Goal: Transaction & Acquisition: Book appointment/travel/reservation

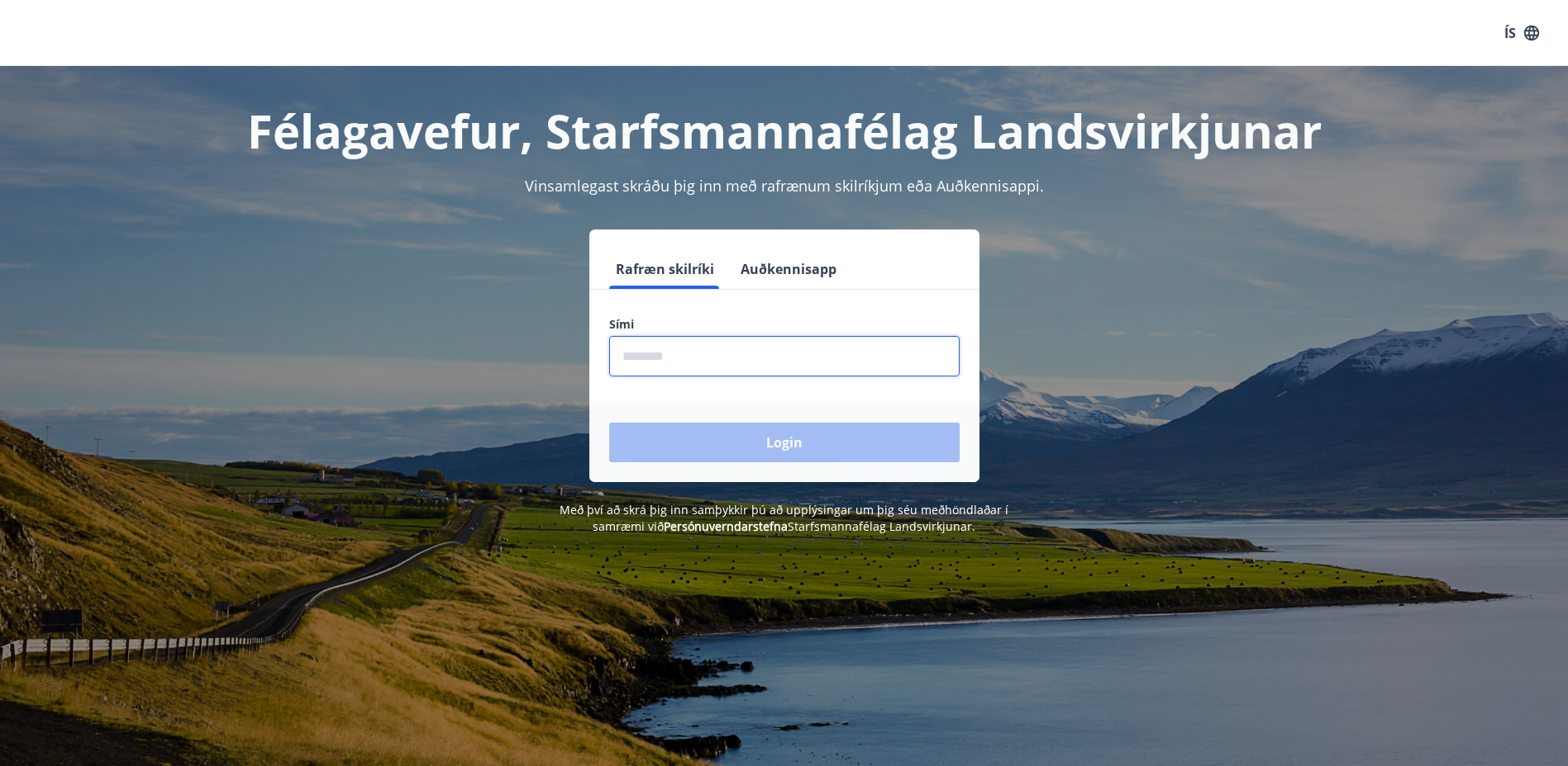
click at [690, 374] on input "phone" at bounding box center [784, 356] width 351 height 41
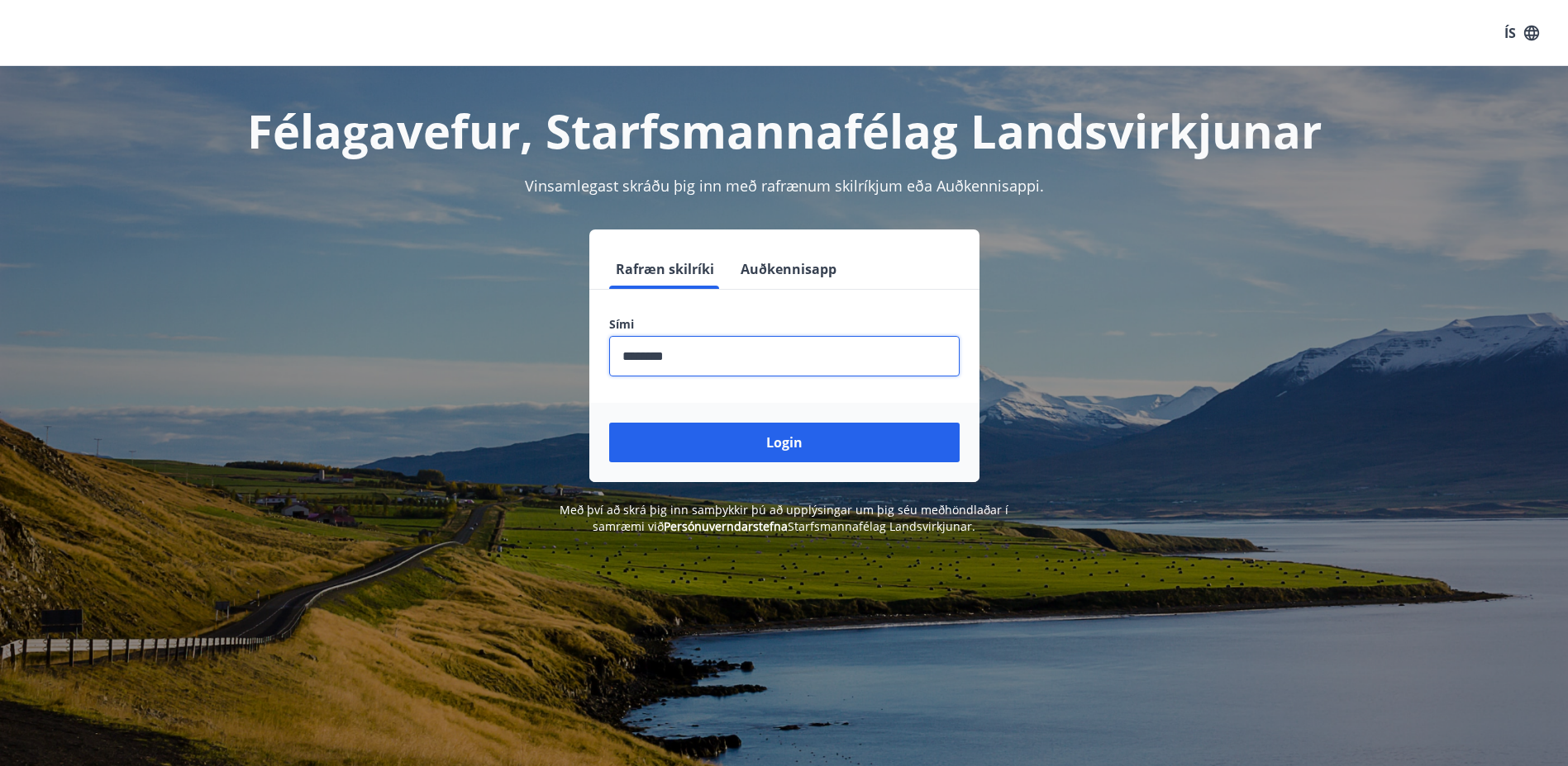
type input "********"
click at [609, 422] on button "Login" at bounding box center [784, 442] width 351 height 40
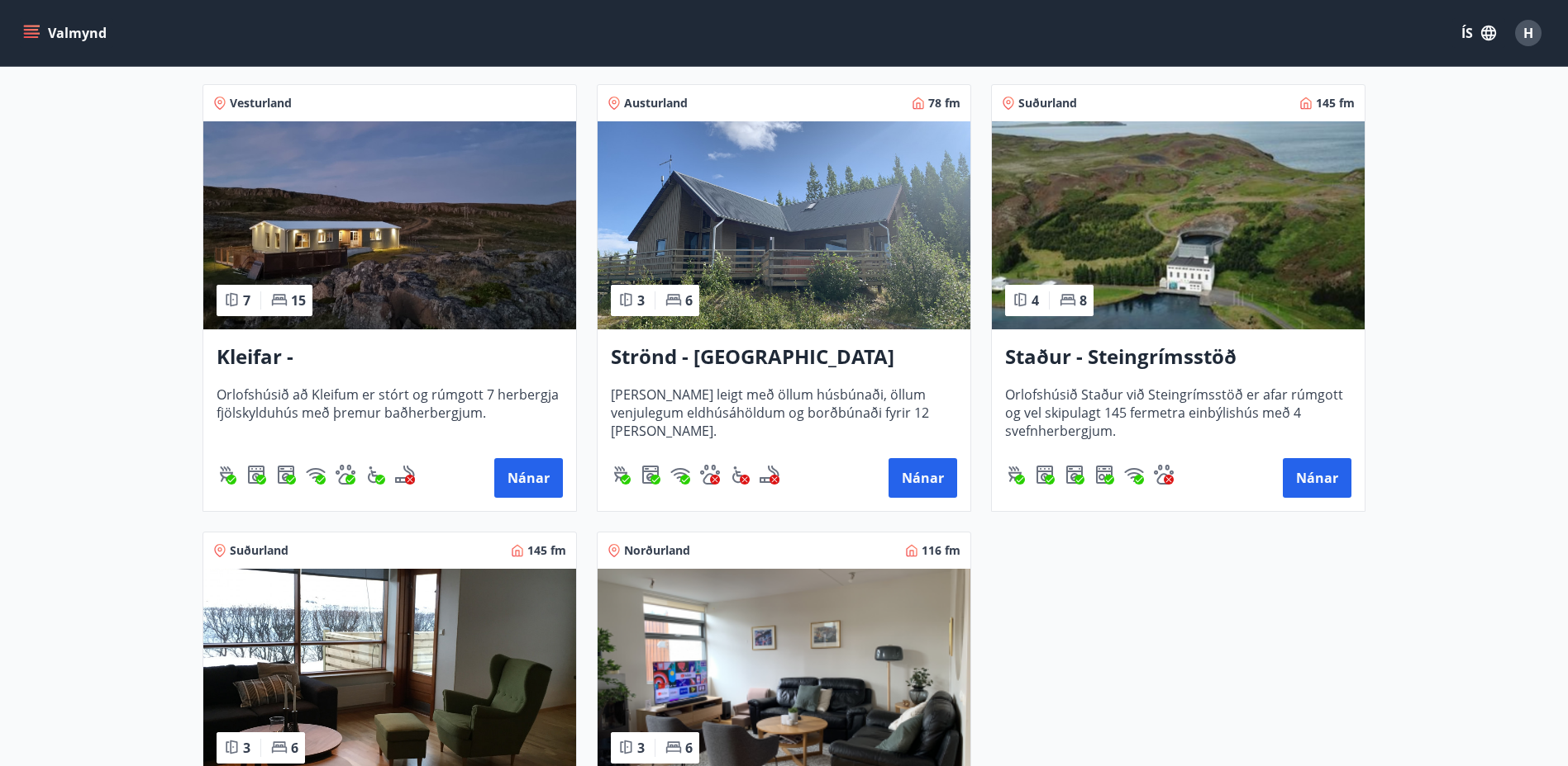
scroll to position [741, 0]
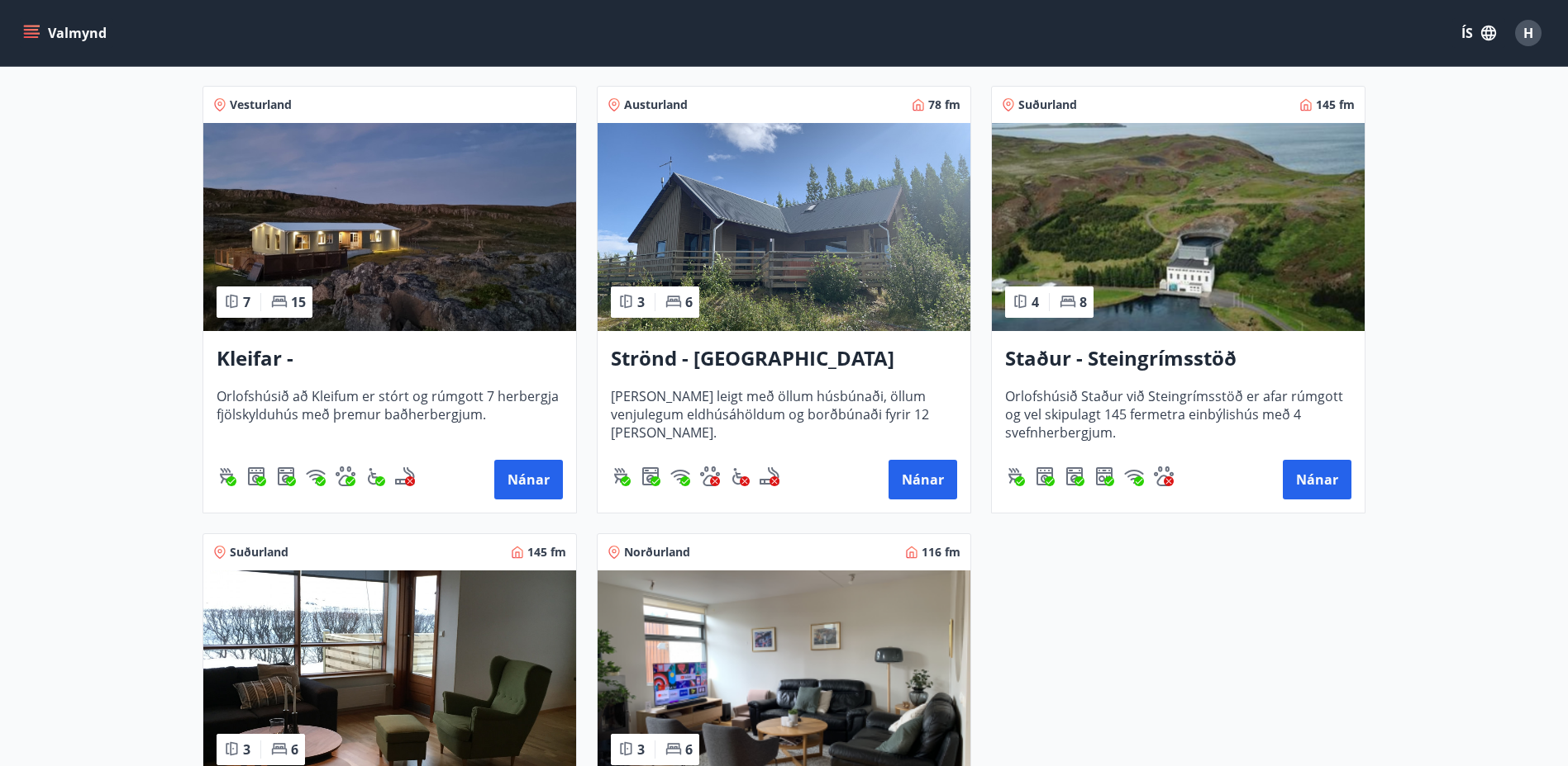
click at [1079, 352] on h3 "Staður - Steingrímsstöð" at bounding box center [1178, 359] width 347 height 30
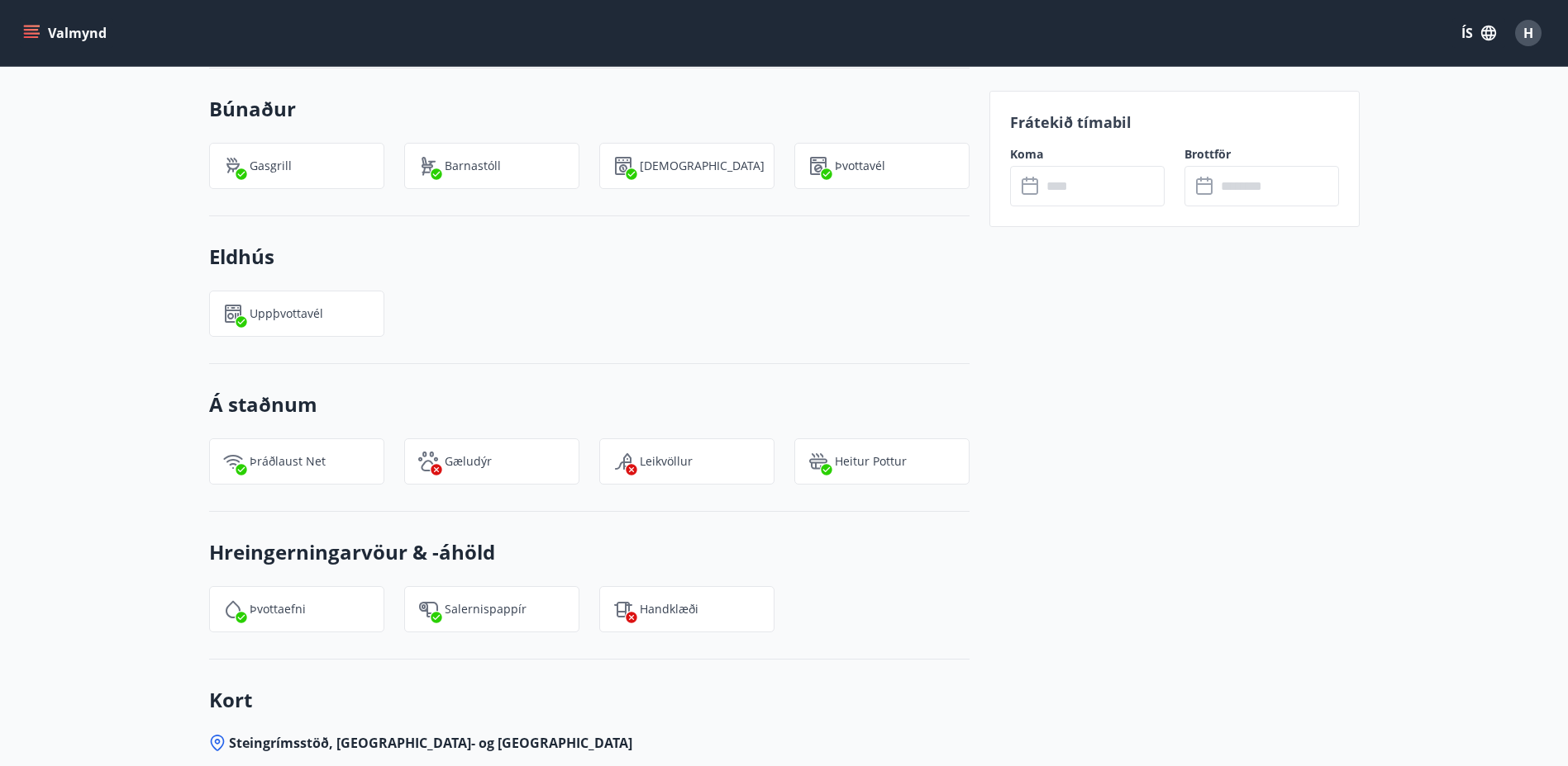
scroll to position [1349, 0]
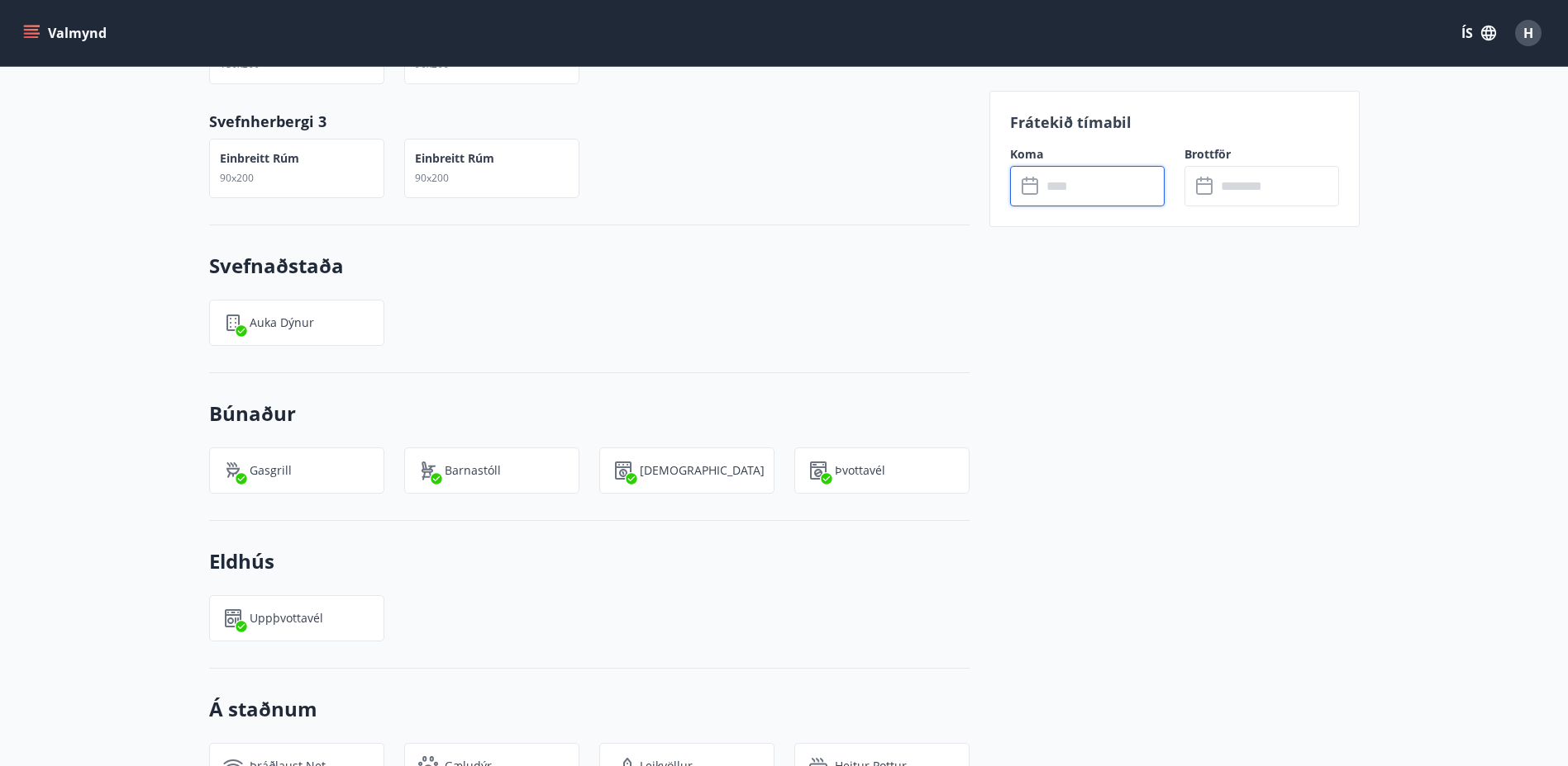
click at [1069, 194] on input "text" at bounding box center [1102, 187] width 123 height 41
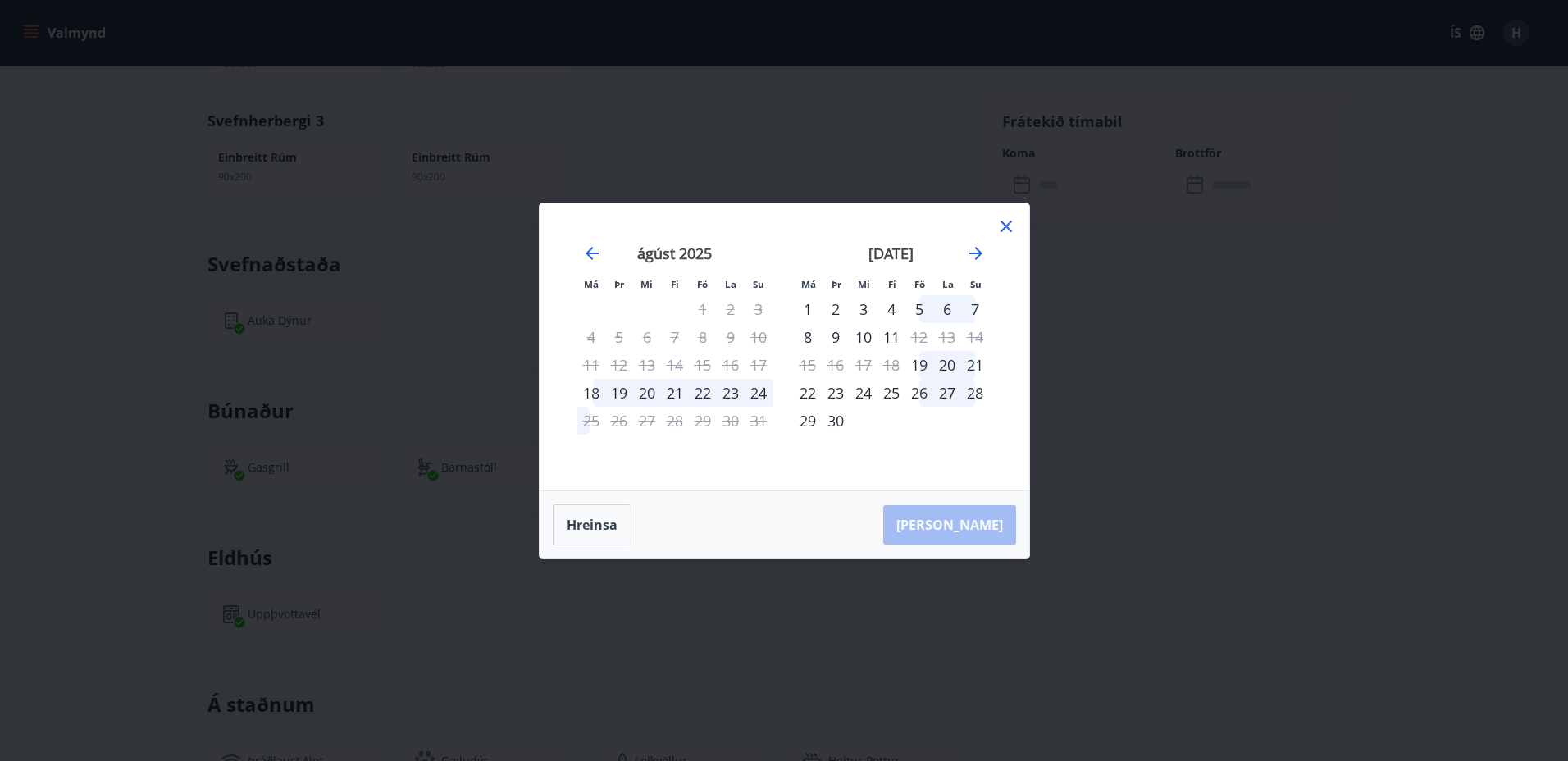
click at [918, 309] on div "5" at bounding box center [919, 308] width 28 height 28
click at [976, 311] on div "7" at bounding box center [974, 308] width 28 height 28
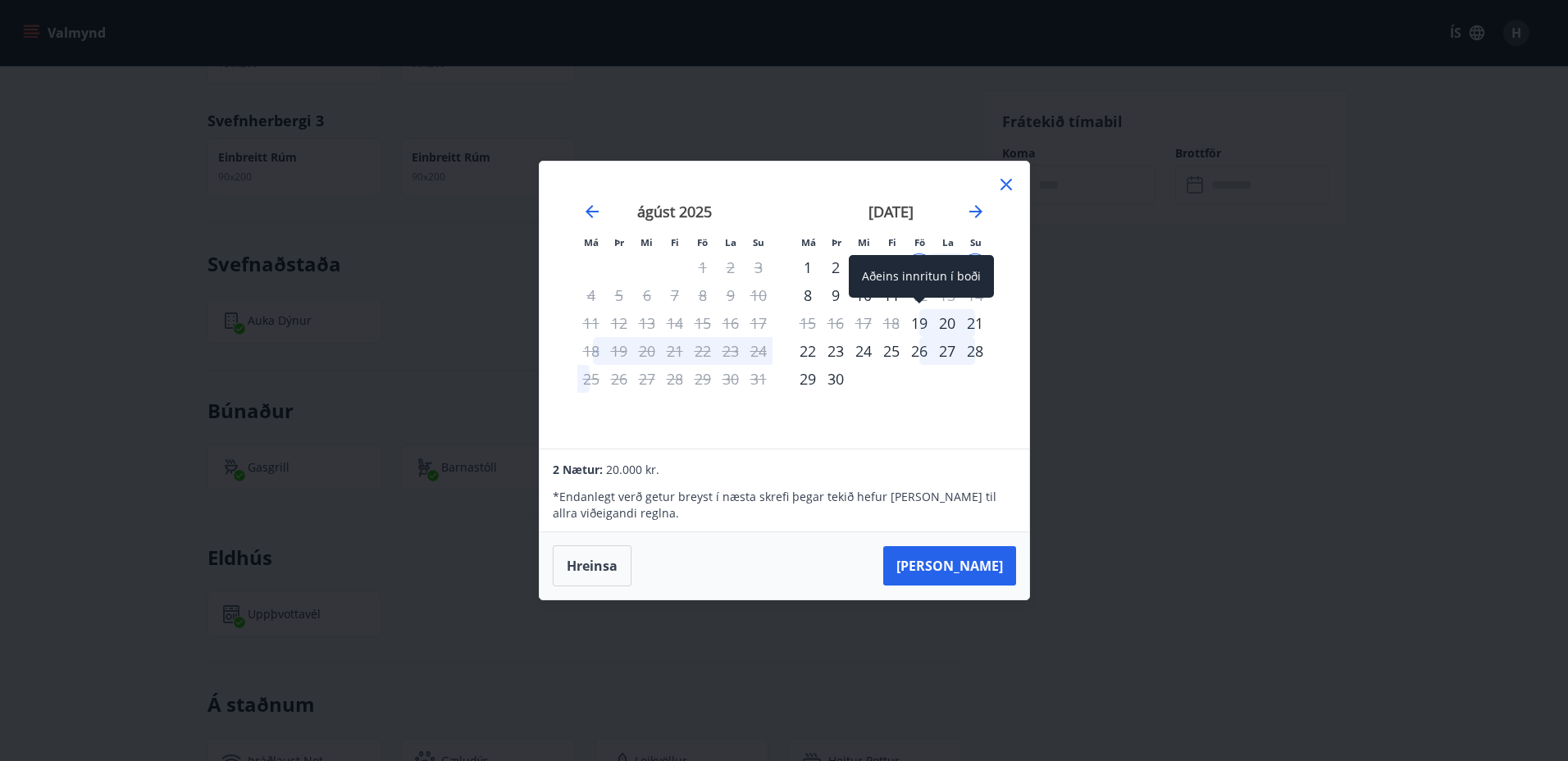
click at [924, 327] on div "19" at bounding box center [919, 323] width 28 height 28
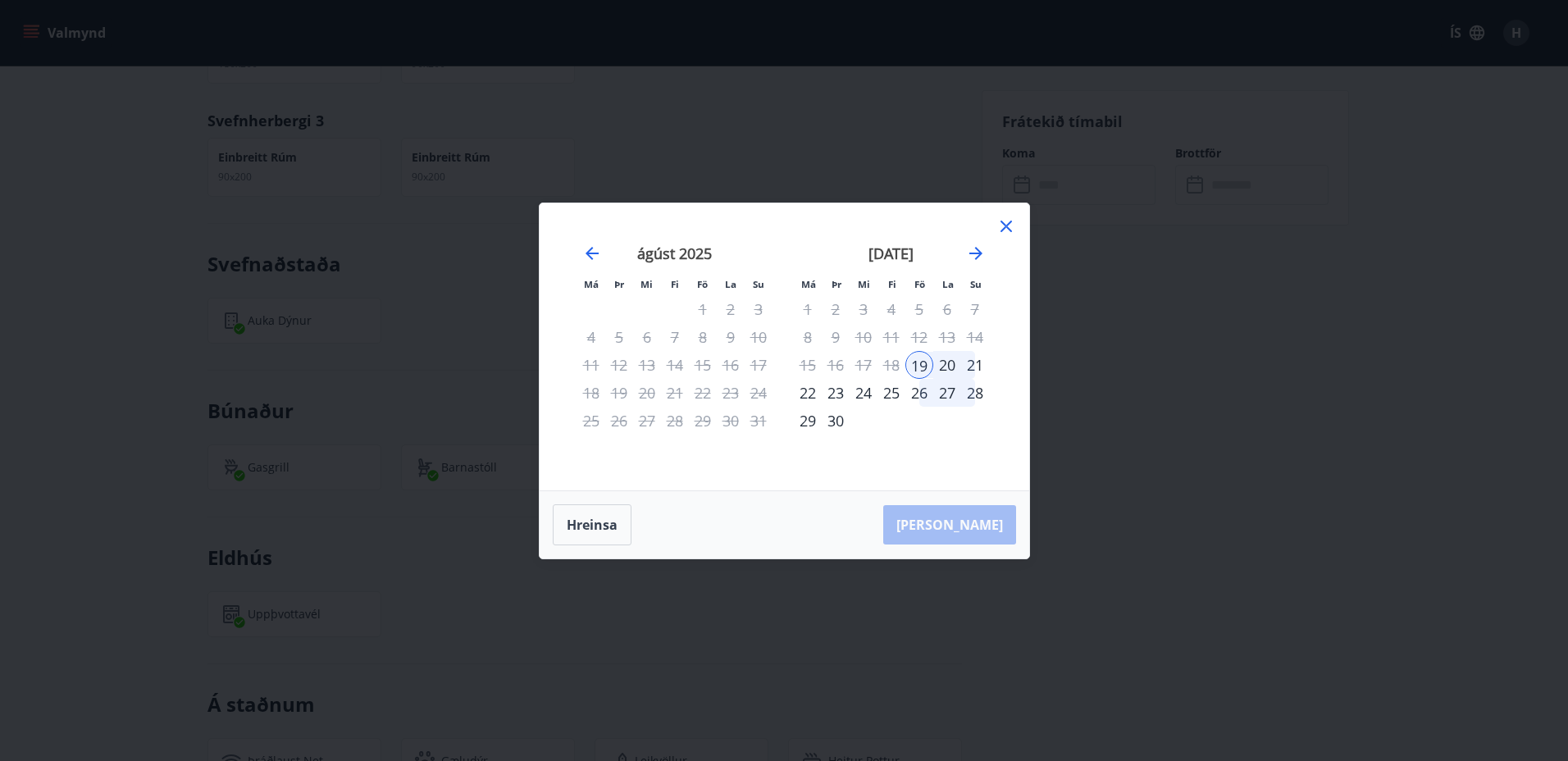
click at [975, 370] on div "21" at bounding box center [974, 365] width 28 height 28
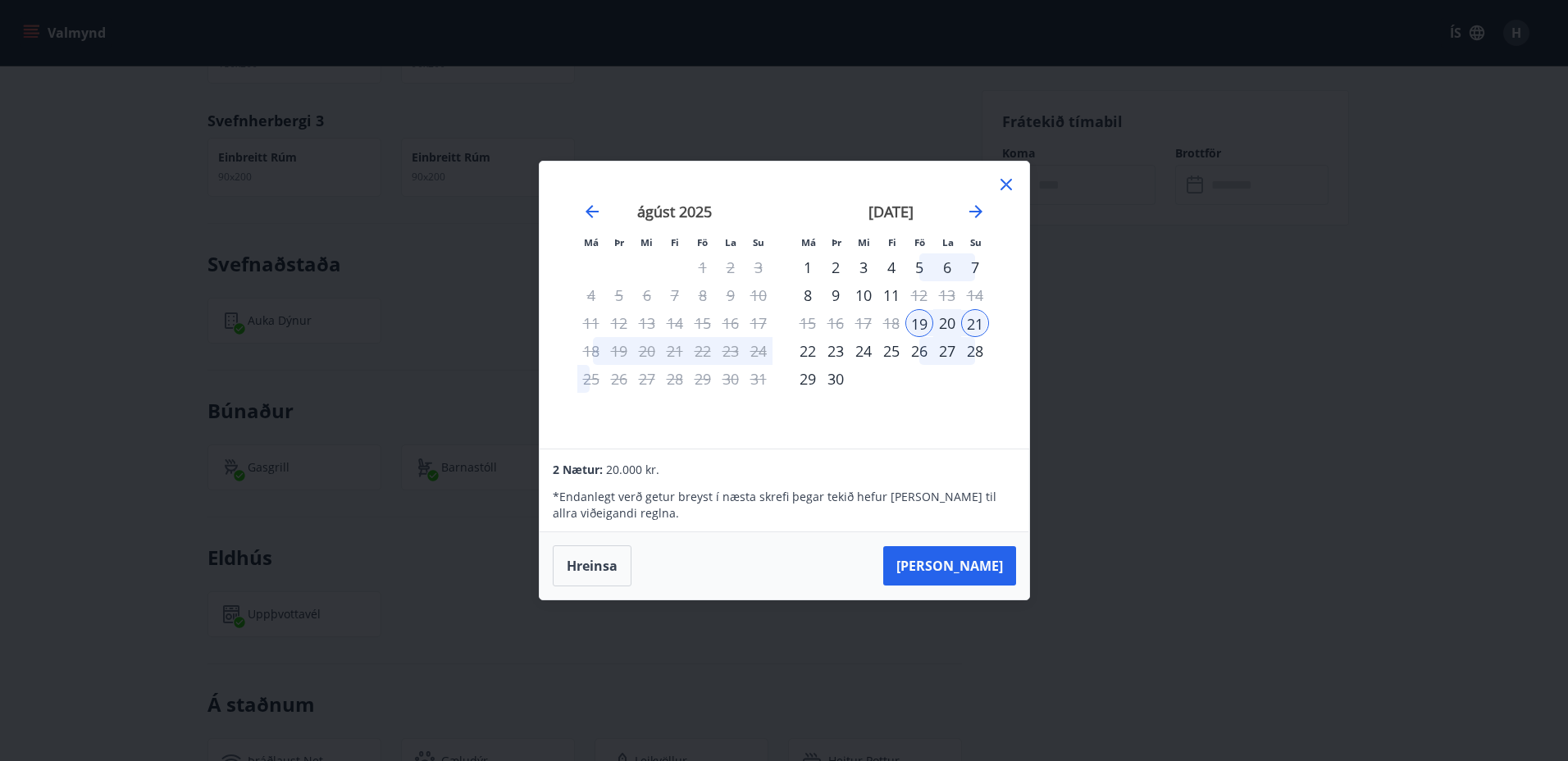
click at [1136, 414] on div "Má Þr Mi Fi Fö La Su Má Þr Mi Fi Fö La Su júlí 2025 1 2 3 4 5 6 7 8 9 10 11 12 …" at bounding box center [784, 380] width 1568 height 761
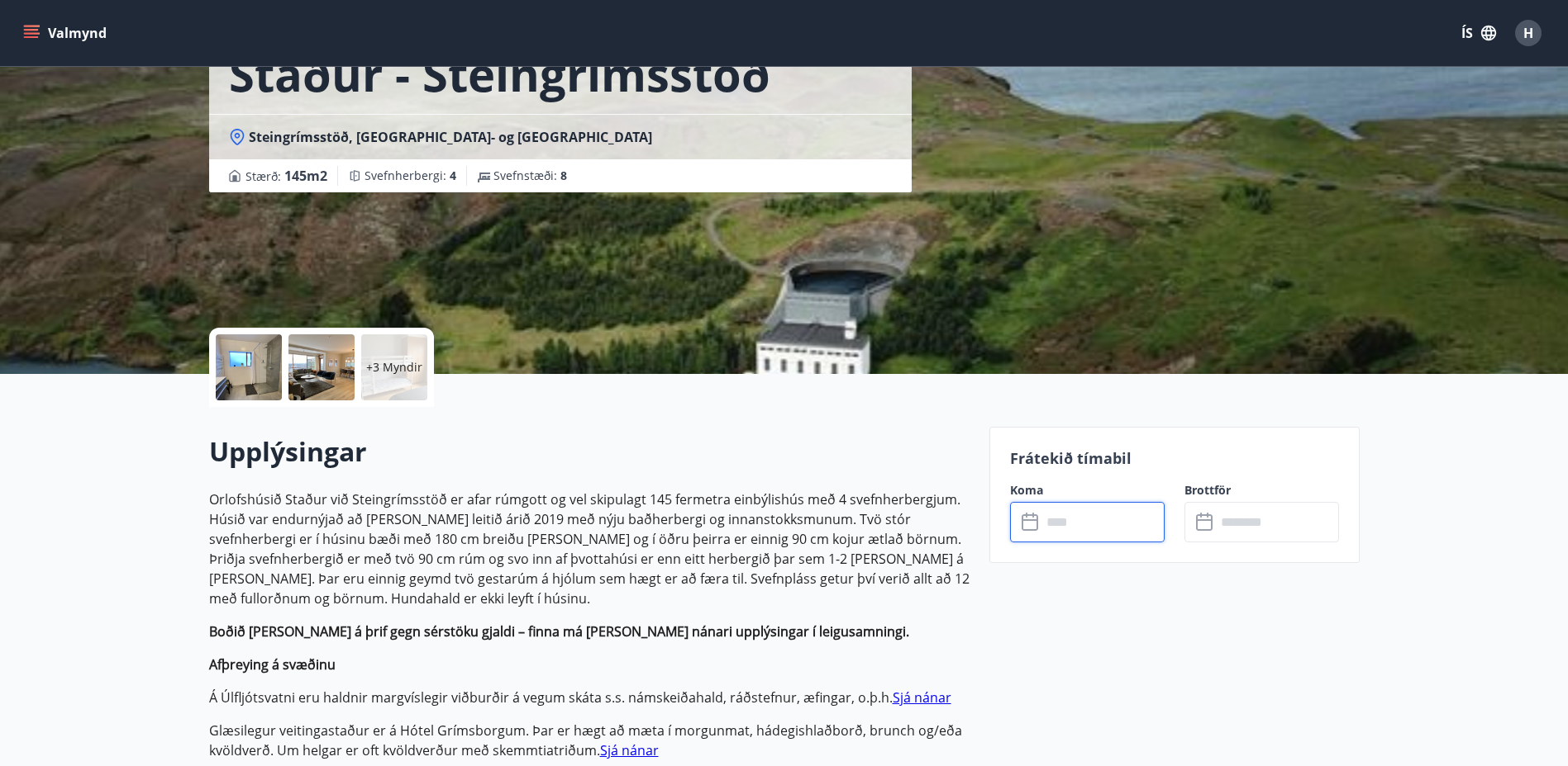
scroll to position [0, 0]
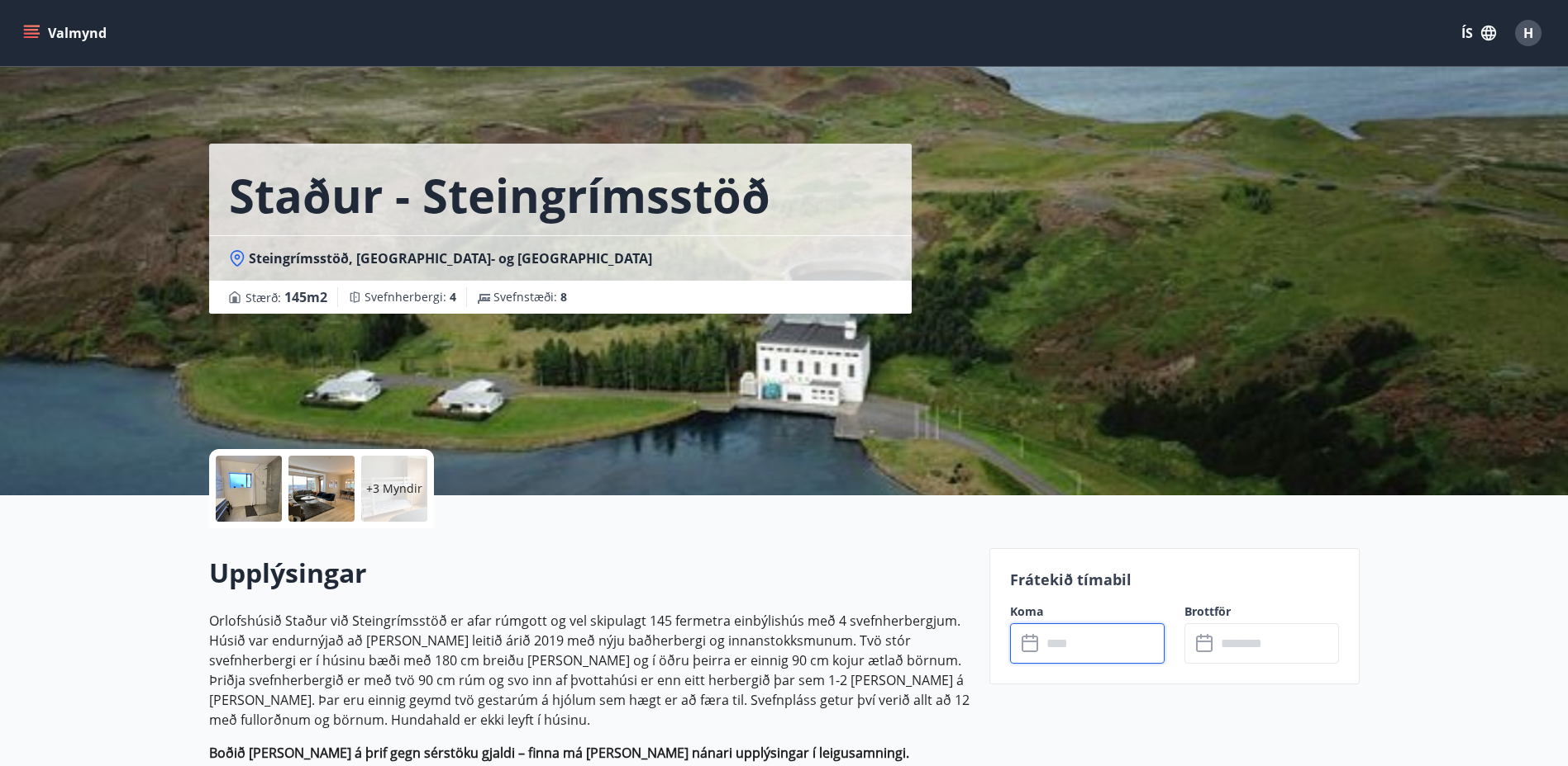
click at [1050, 644] on input "text" at bounding box center [1102, 644] width 123 height 41
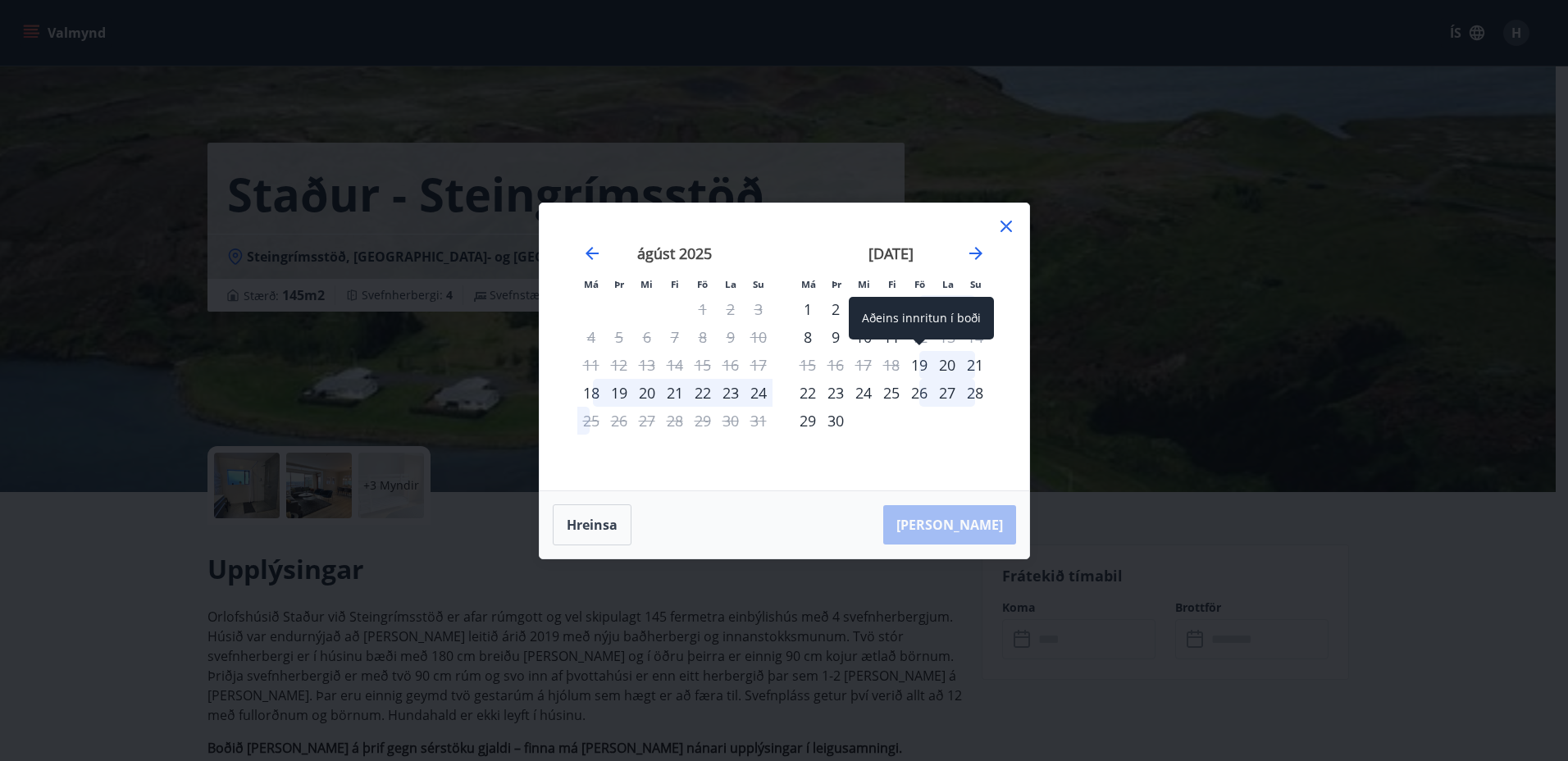
click at [918, 362] on div "19" at bounding box center [919, 365] width 28 height 28
click at [979, 366] on div "21" at bounding box center [974, 365] width 28 height 28
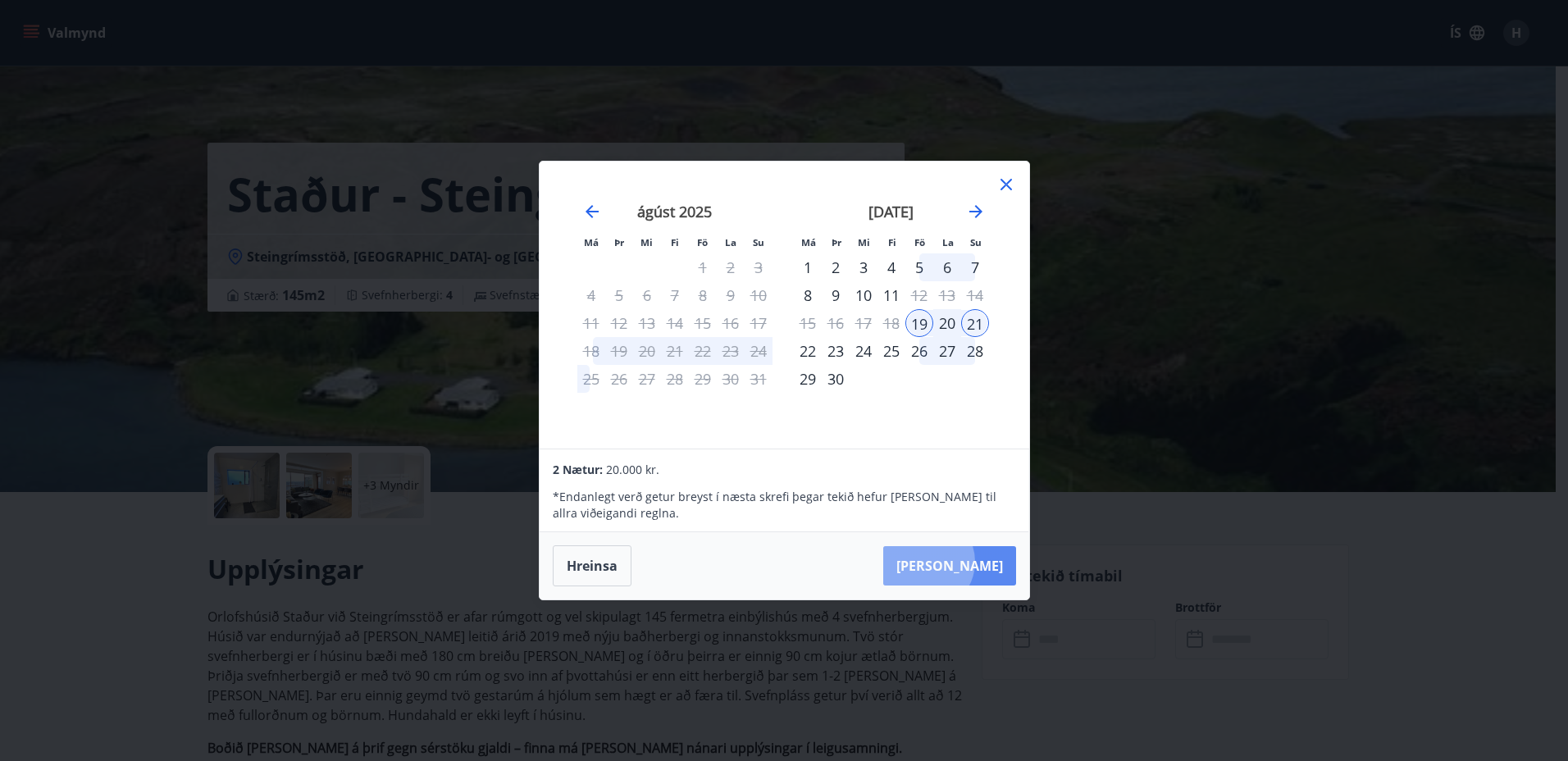
click at [977, 562] on button "Taka Frá" at bounding box center [949, 566] width 132 height 40
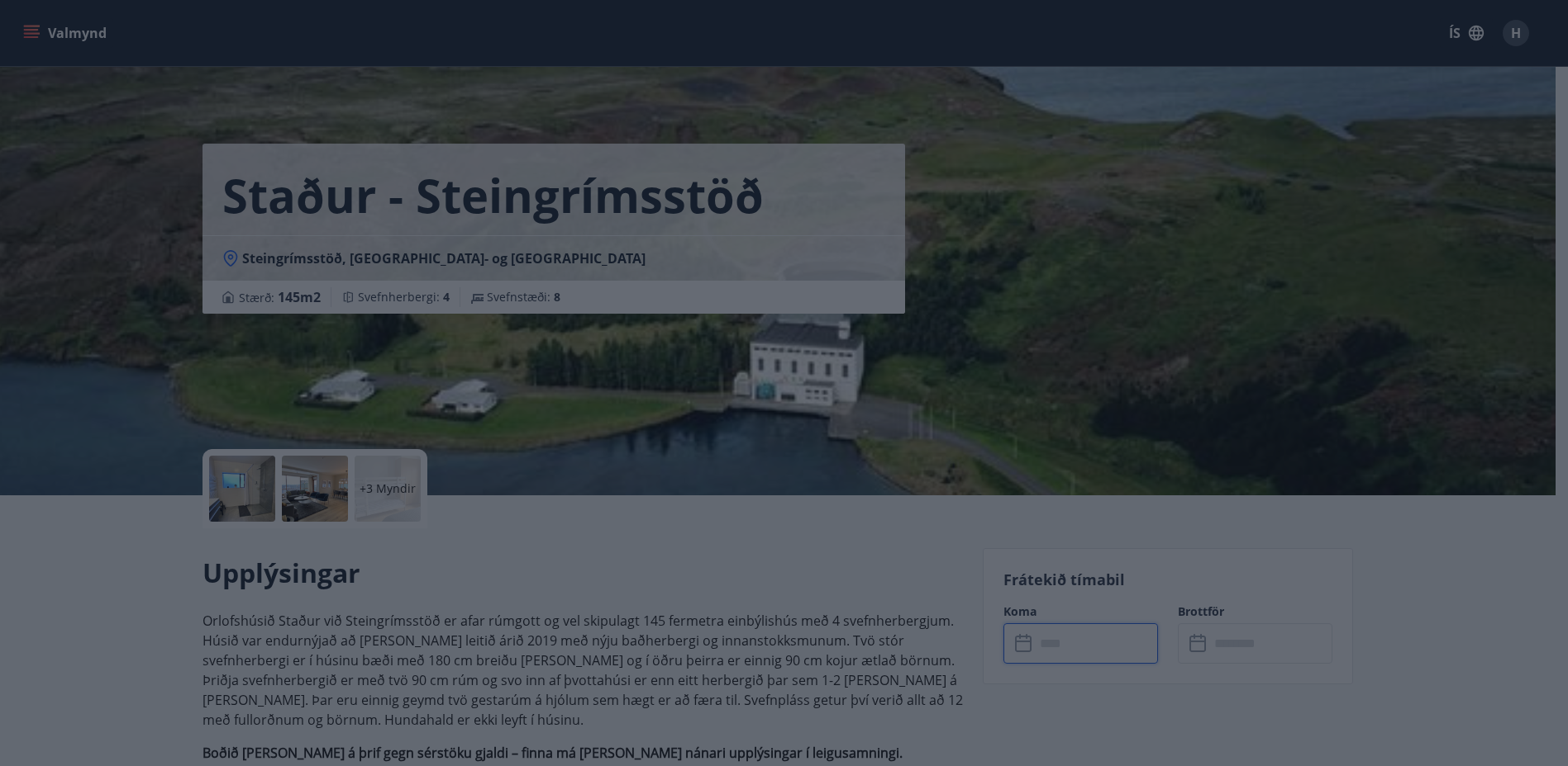
type input "******"
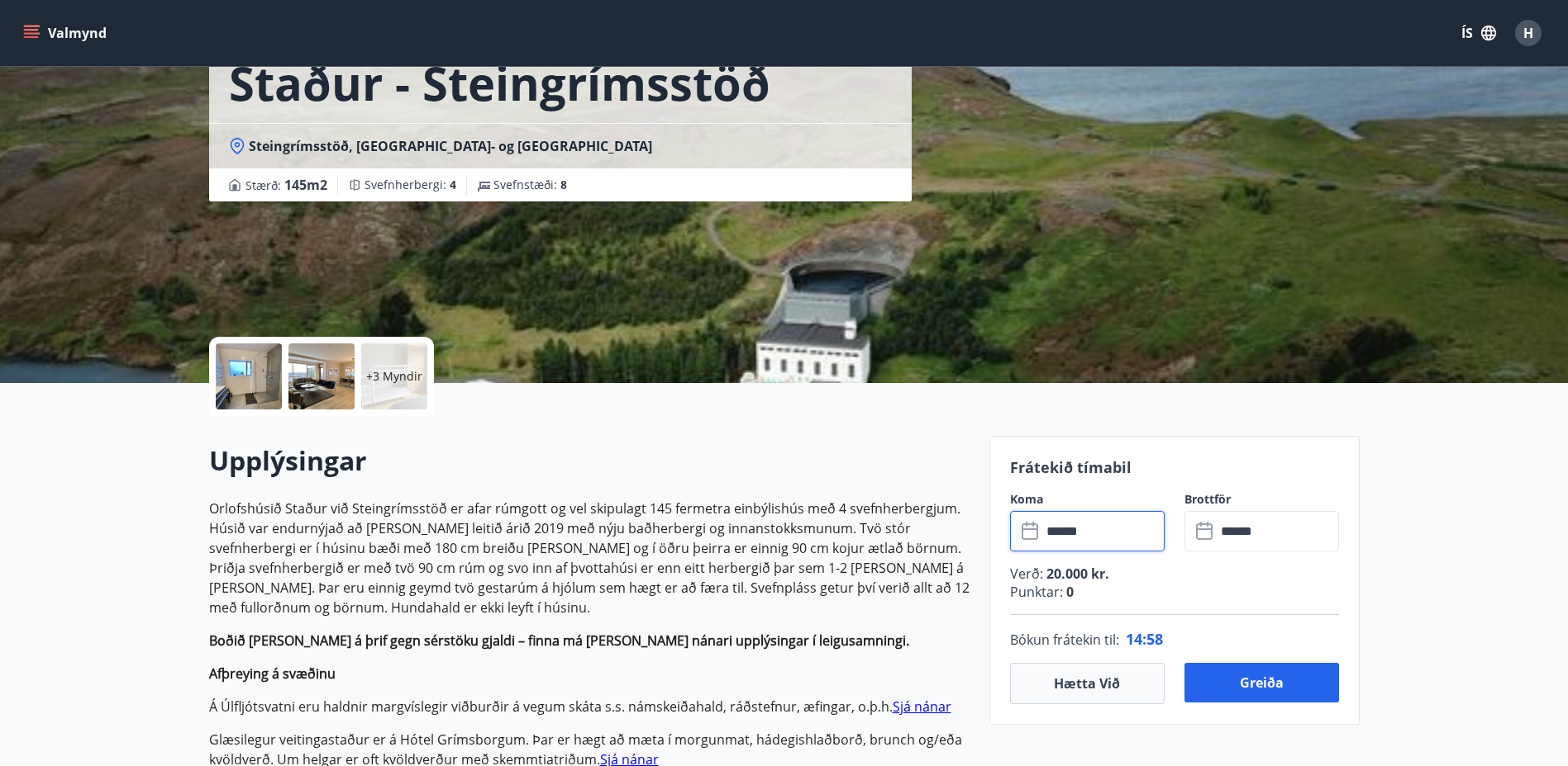
scroll to position [248, 0]
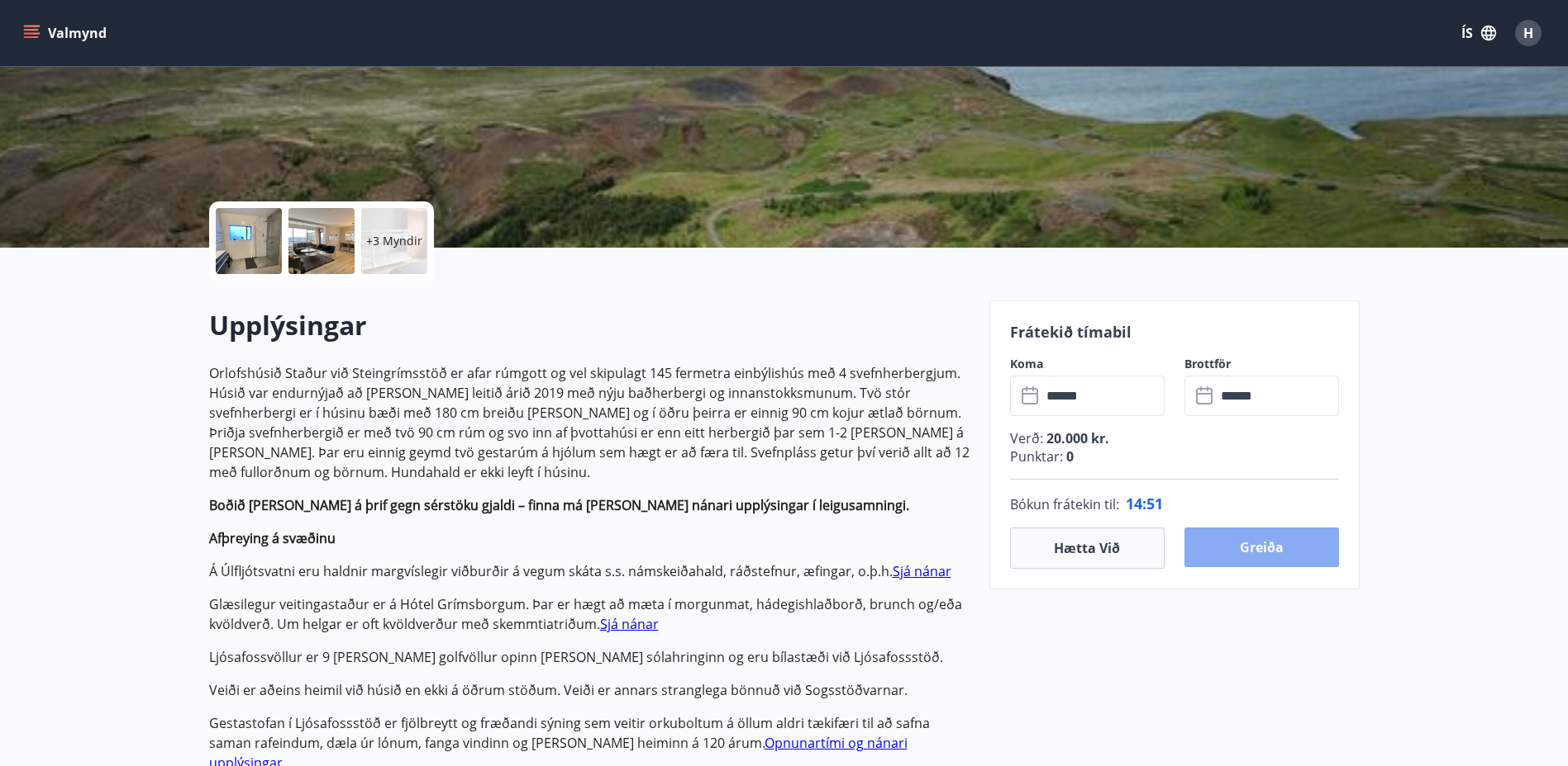
click at [1243, 552] on button "Greiða" at bounding box center [1261, 547] width 155 height 40
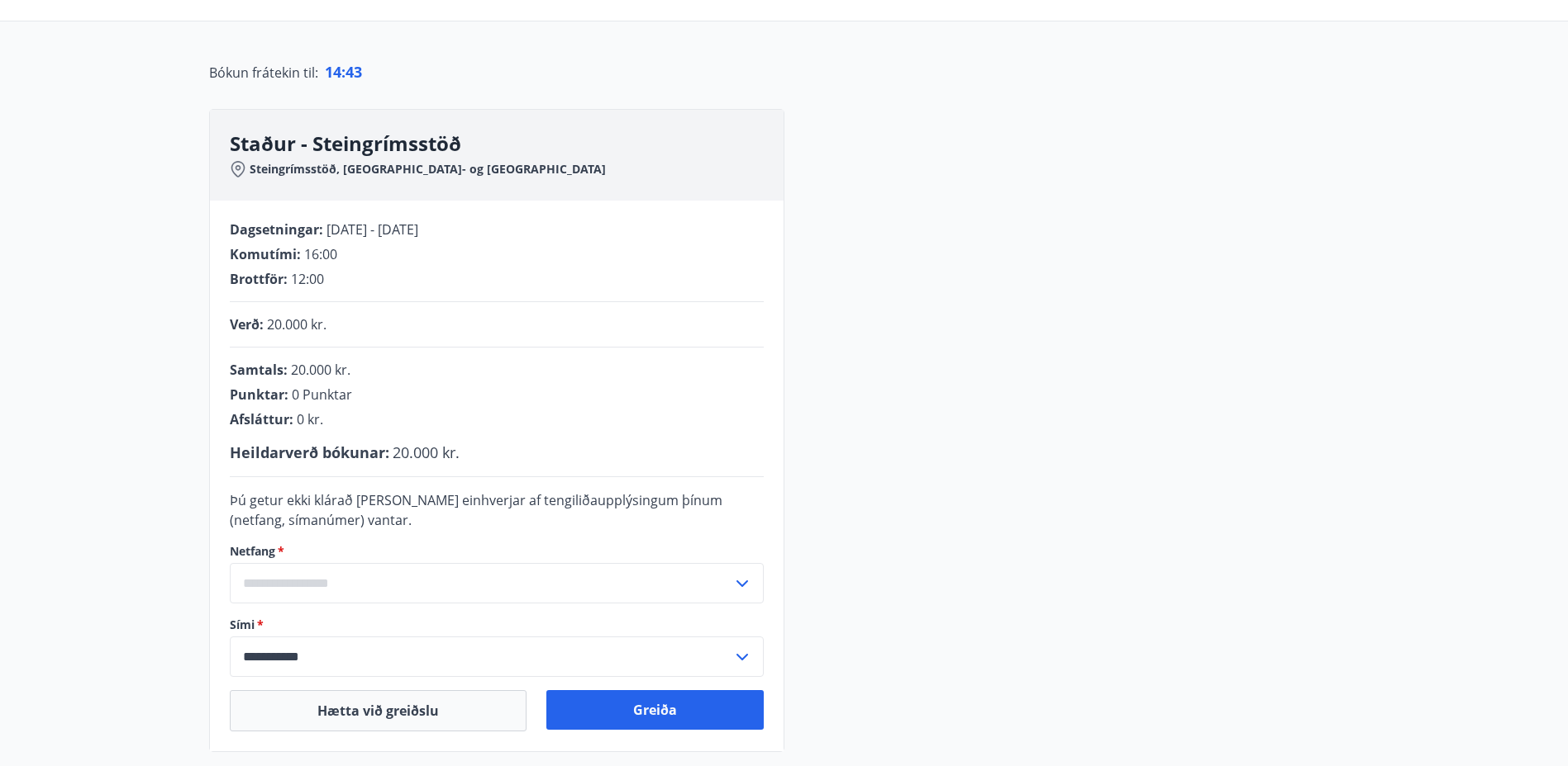
scroll to position [165, 0]
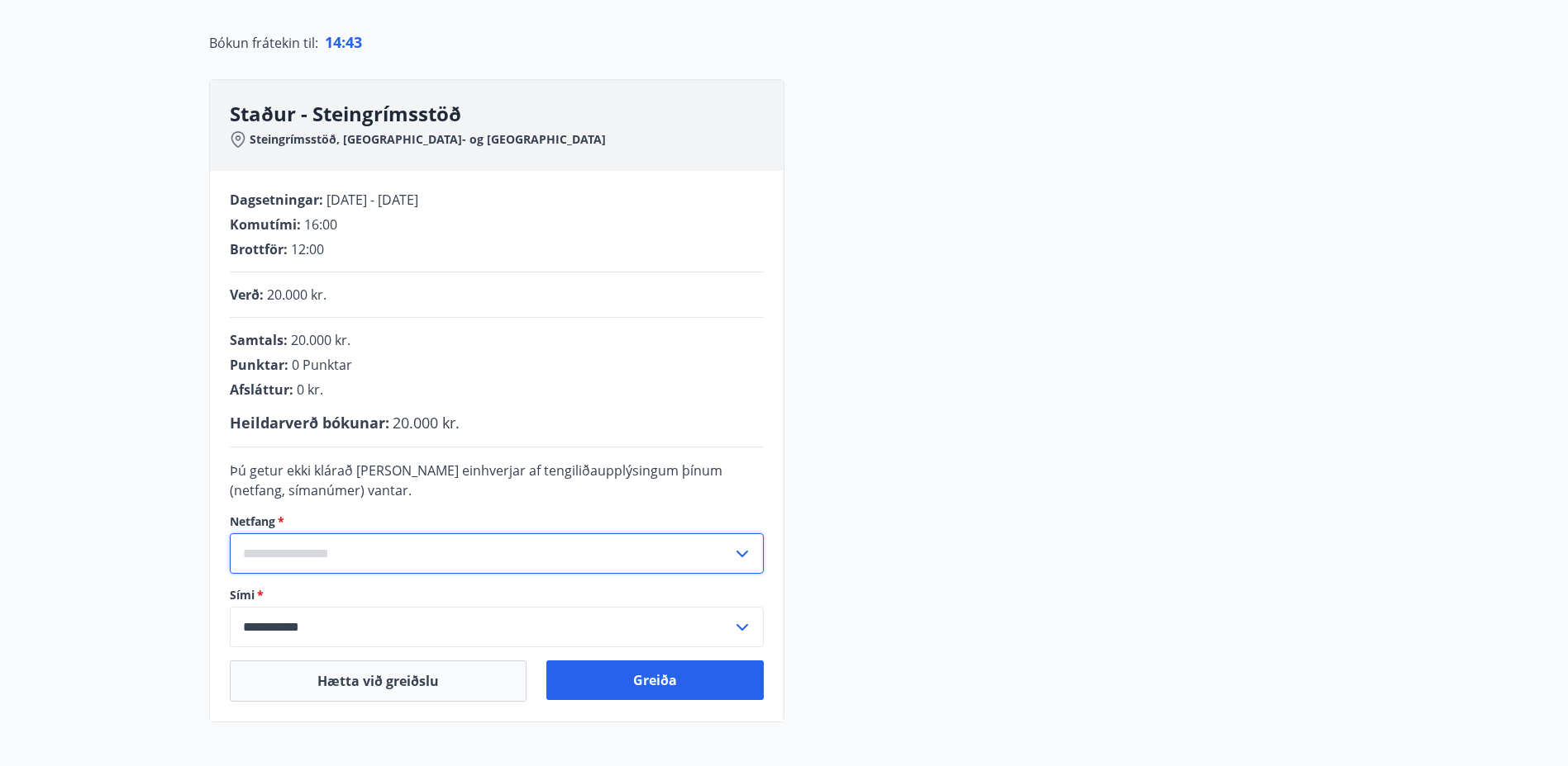
click at [301, 548] on input "text" at bounding box center [481, 554] width 503 height 41
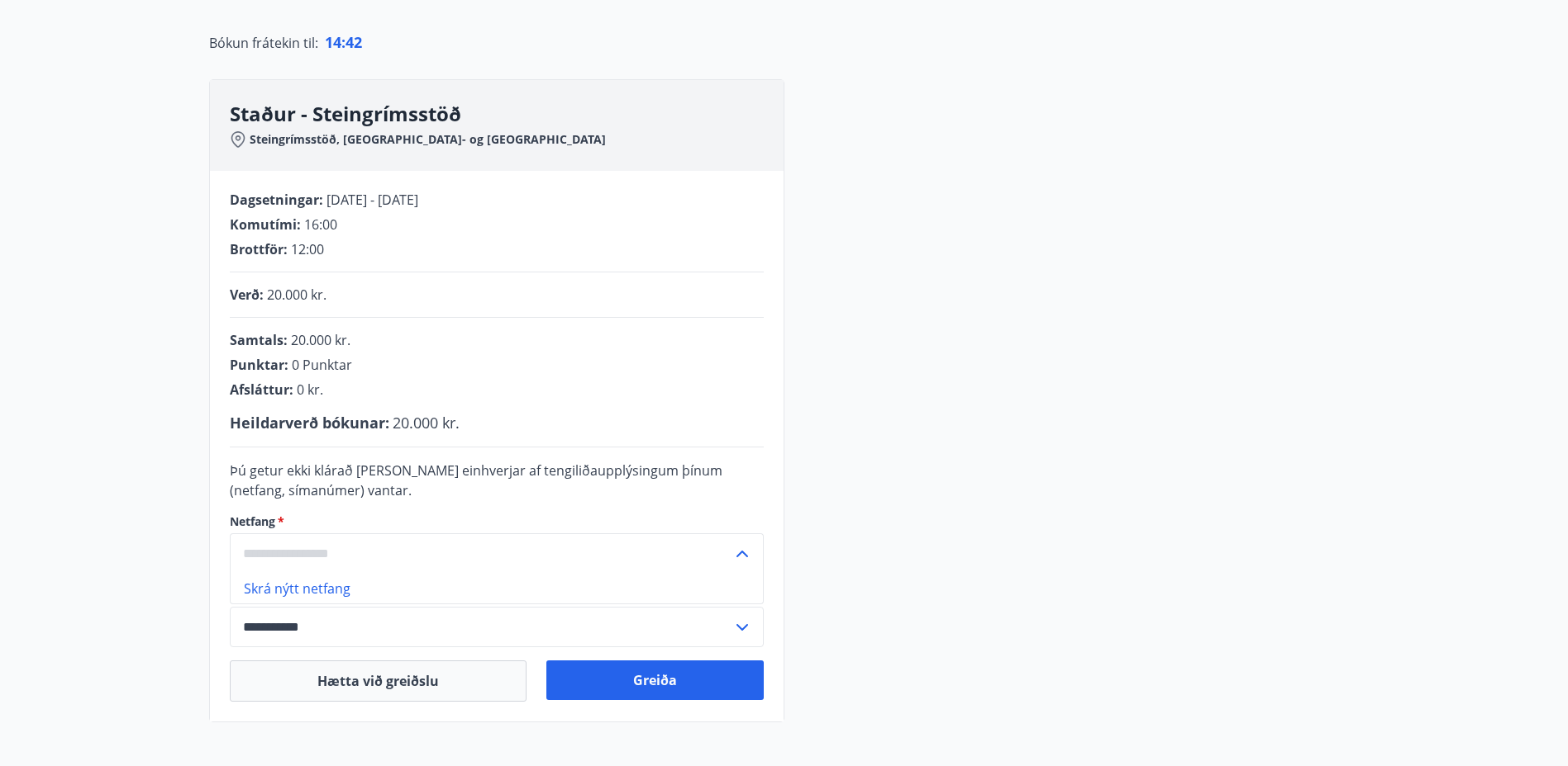
click at [301, 550] on input "text" at bounding box center [481, 554] width 503 height 41
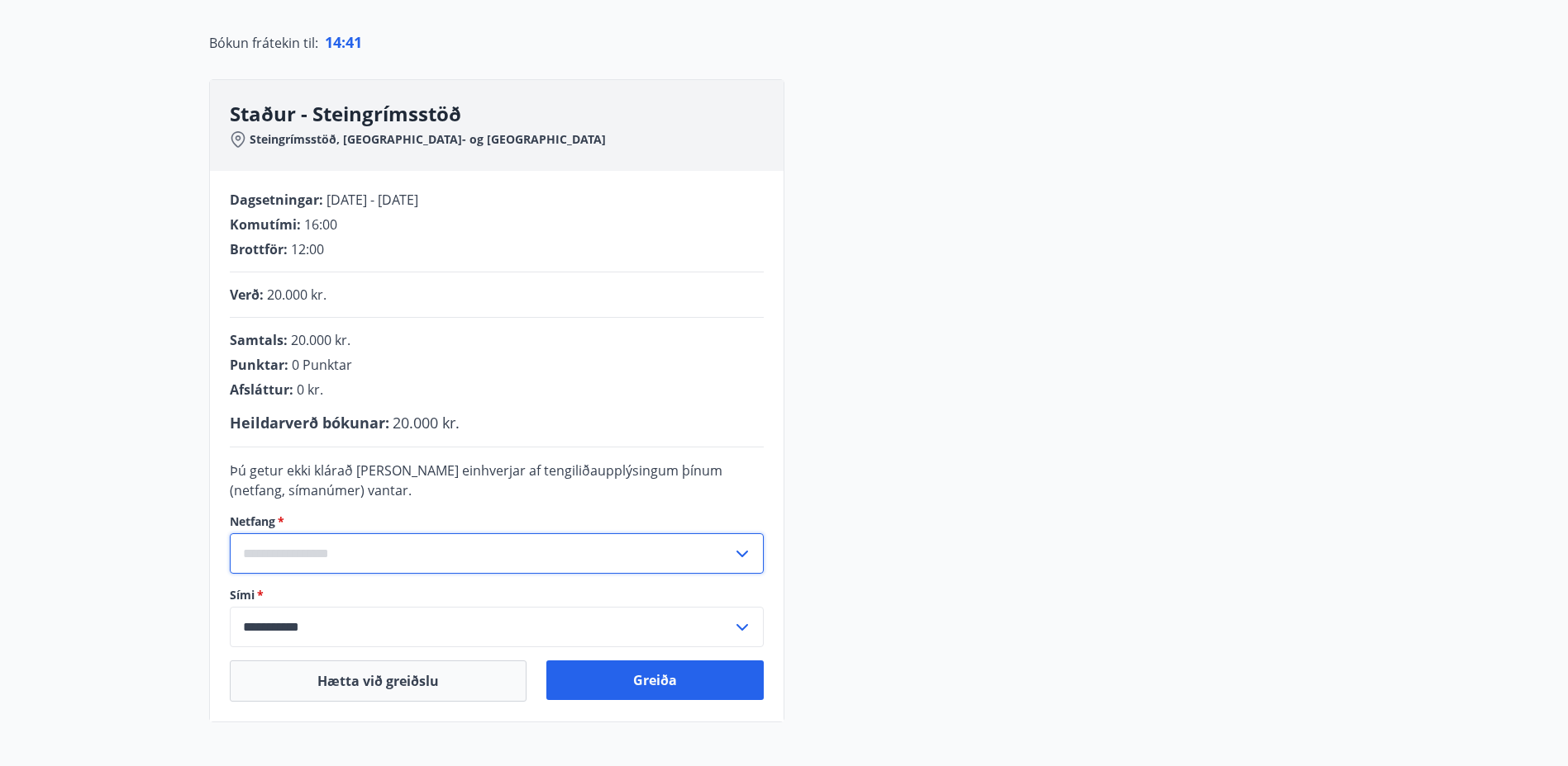
click at [303, 566] on input "text" at bounding box center [481, 554] width 503 height 41
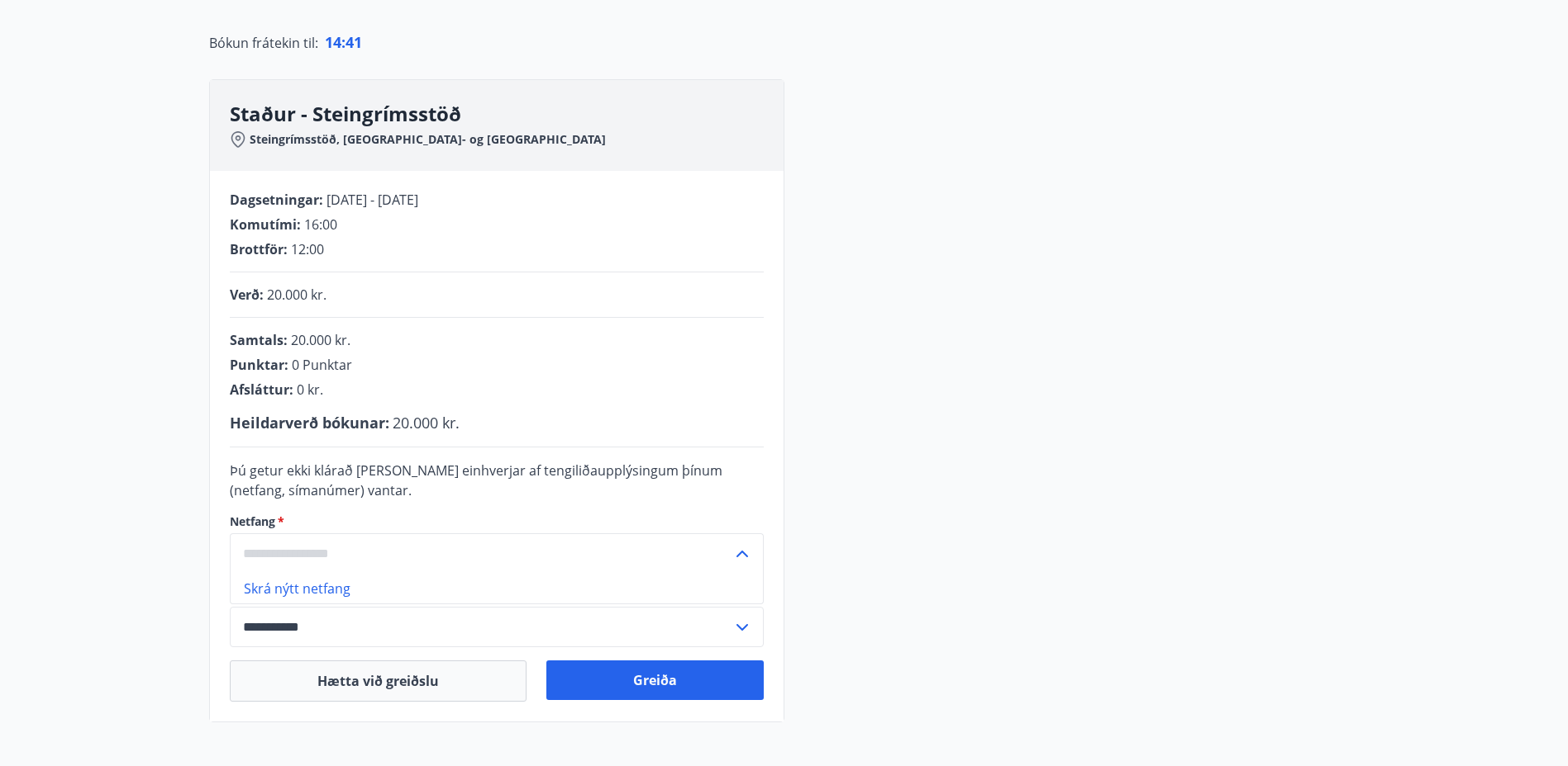
click at [301, 598] on li "Skrá nýtt netfang" at bounding box center [497, 589] width 532 height 30
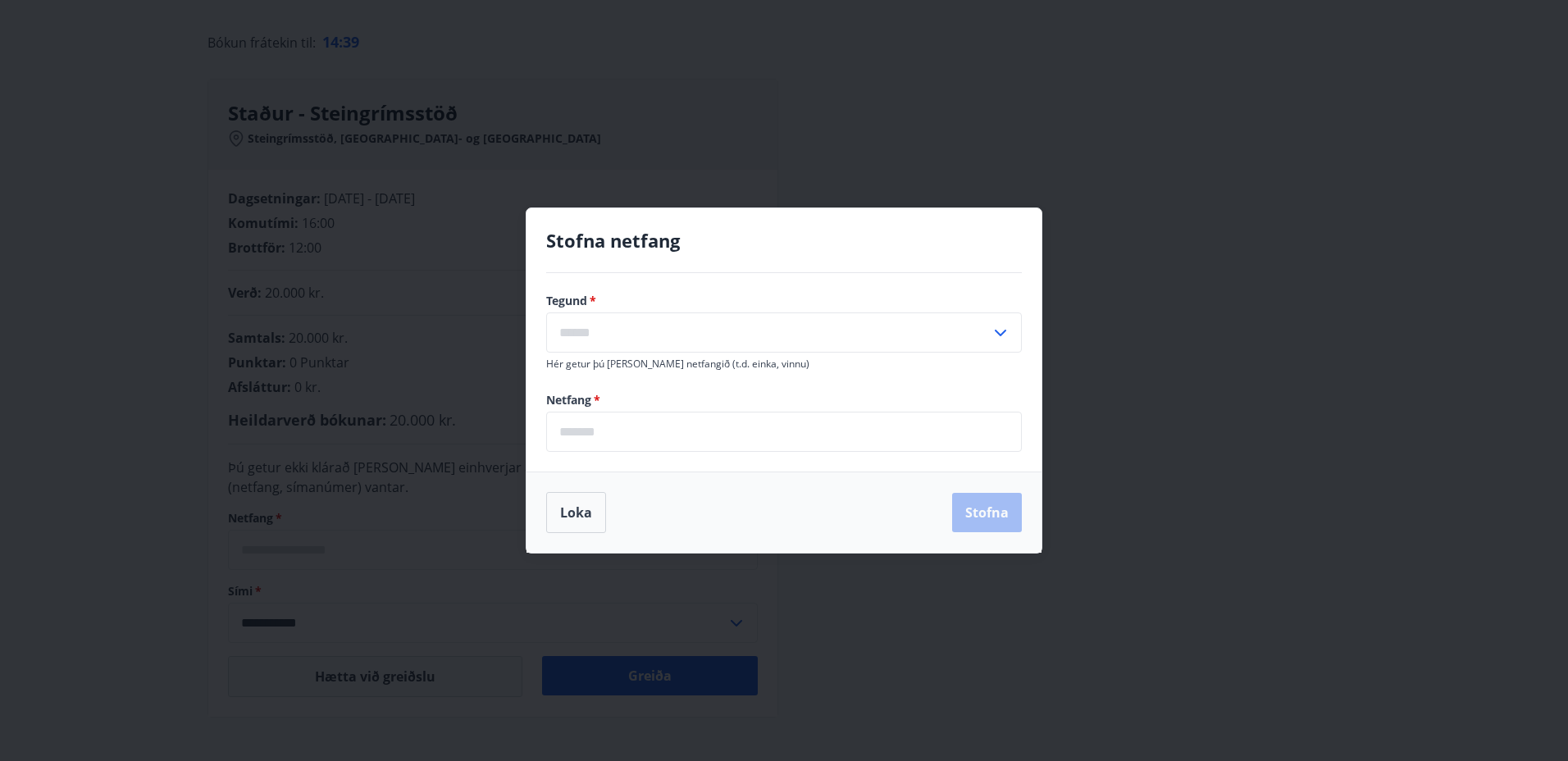
click at [593, 335] on input "text" at bounding box center [769, 333] width 445 height 41
click at [587, 398] on li "Vinnu" at bounding box center [784, 396] width 474 height 30
type input "*****"
click at [583, 440] on input "email" at bounding box center [784, 432] width 476 height 41
type input "**********"
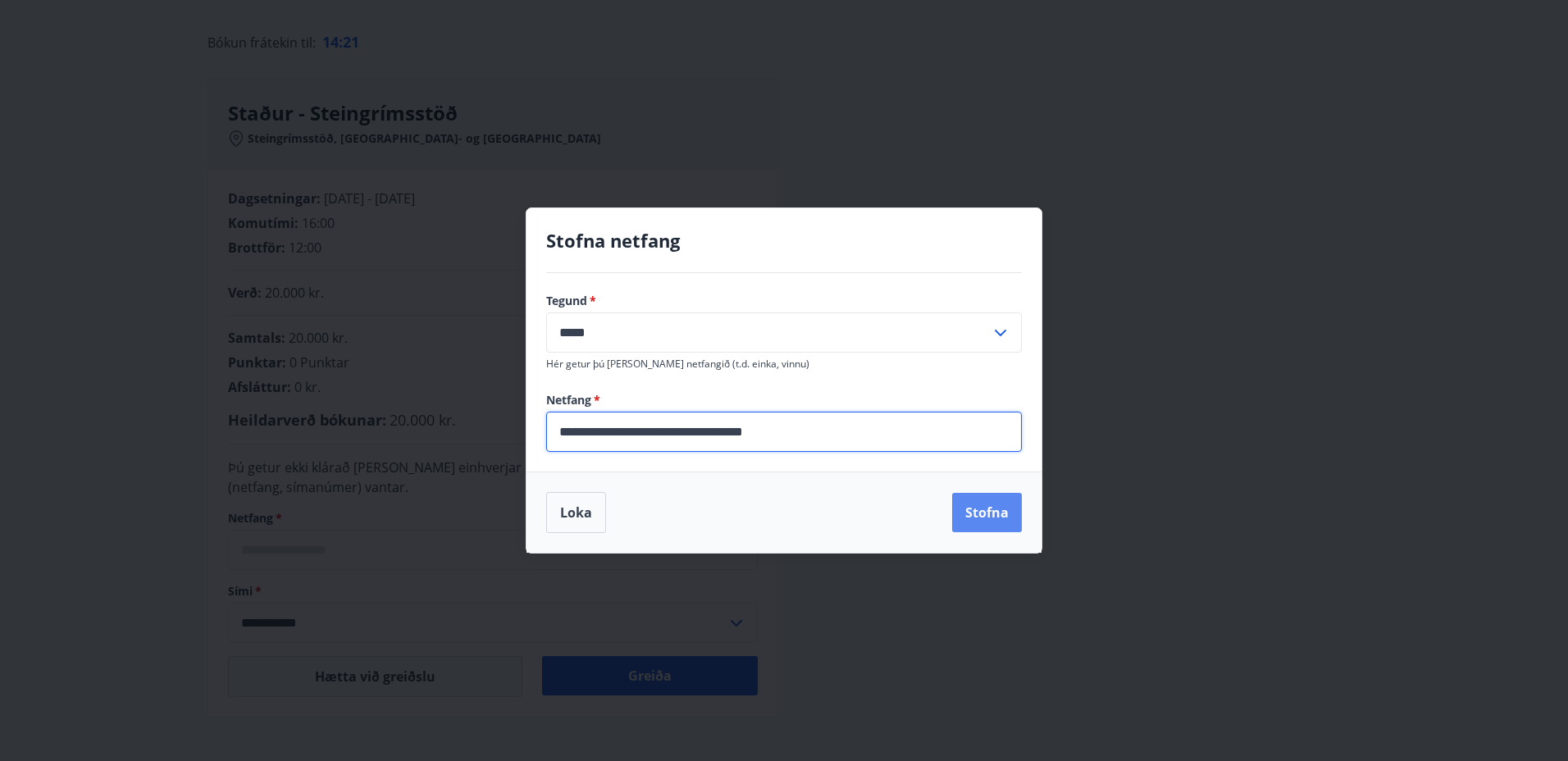
click at [972, 516] on button "Stofna" at bounding box center [987, 512] width 70 height 40
type input "**********"
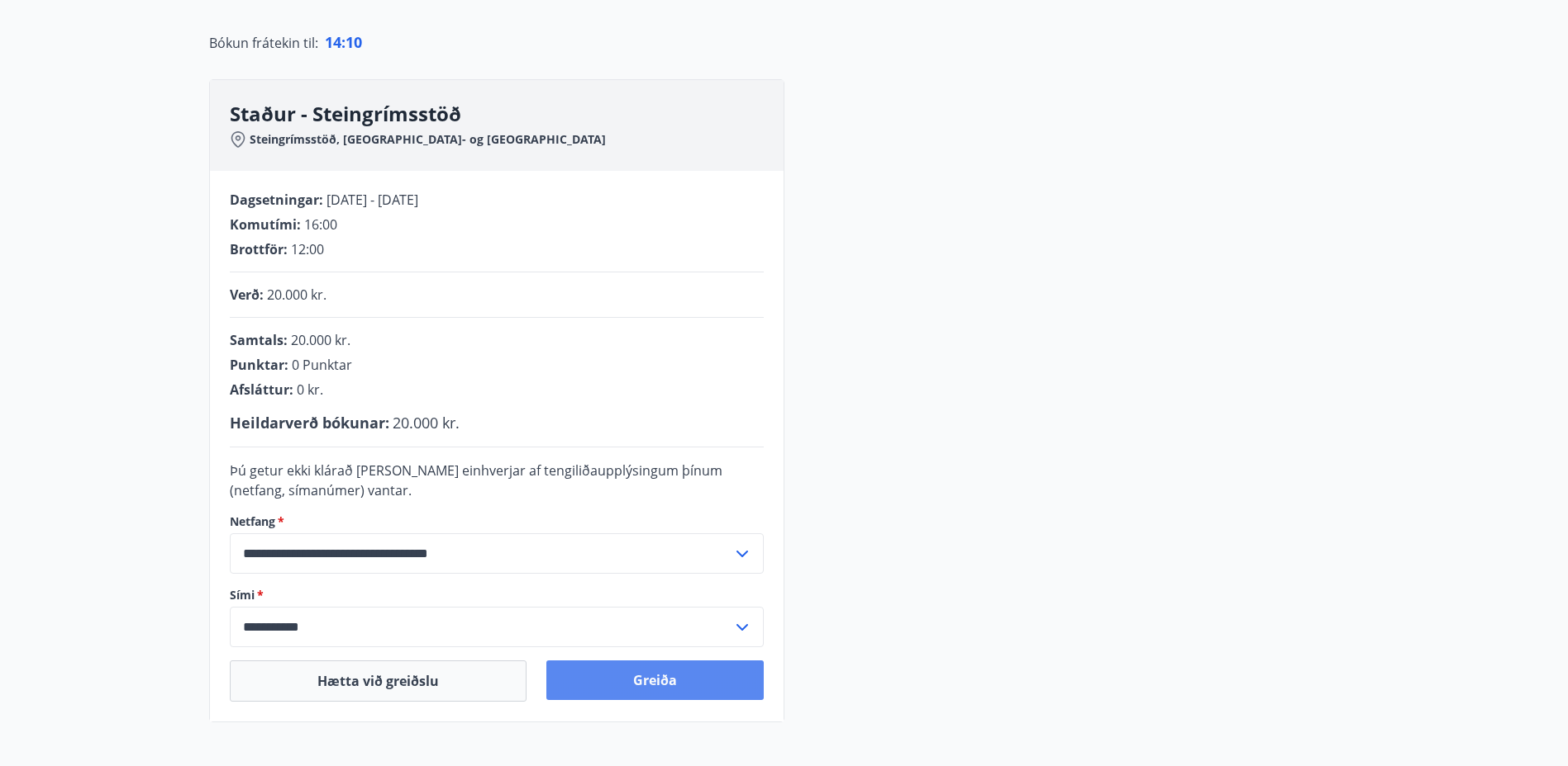
click at [680, 684] on button "Greiða" at bounding box center [654, 680] width 217 height 40
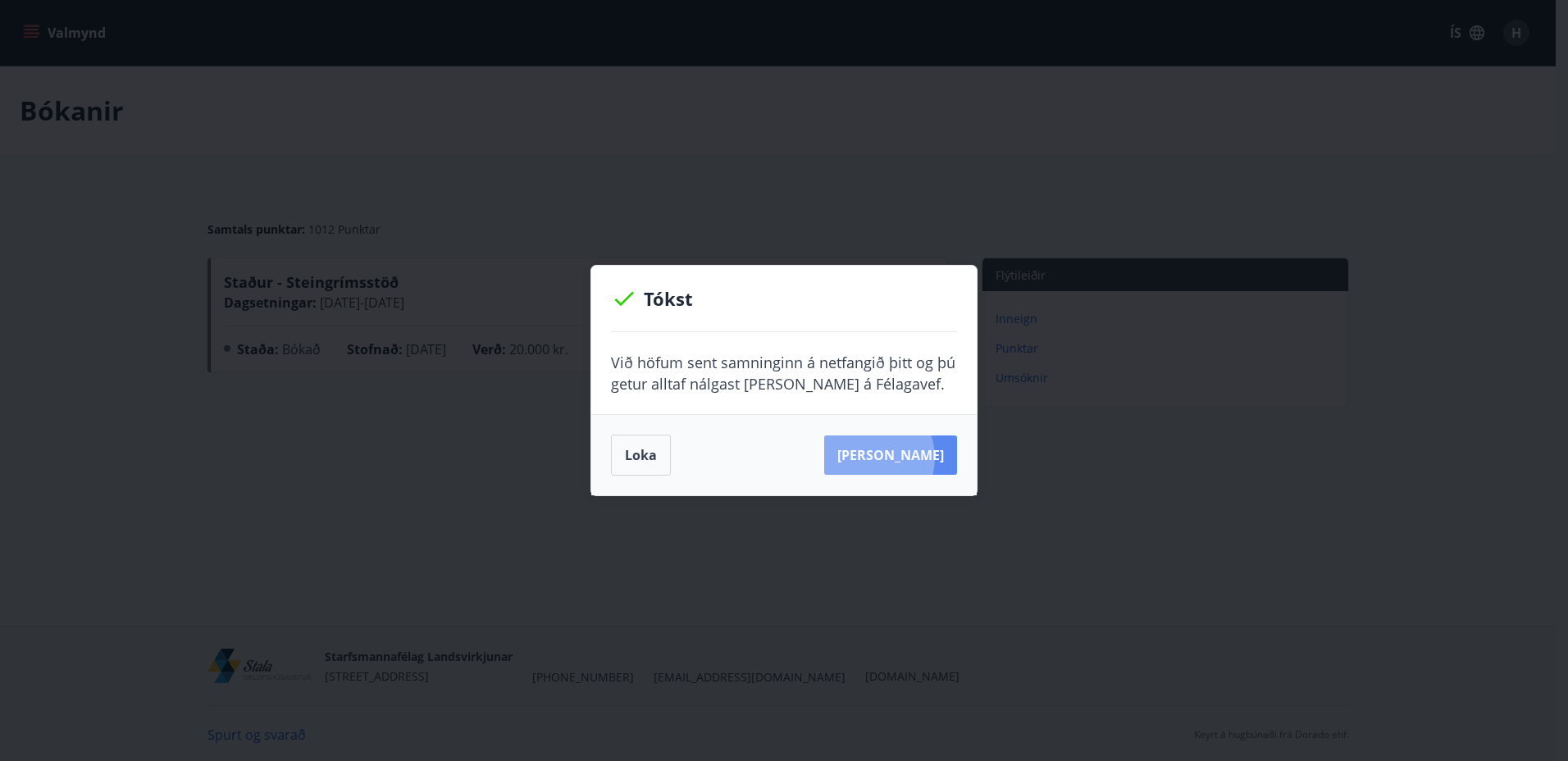
click at [894, 457] on button "Sjá samning" at bounding box center [890, 455] width 132 height 40
click at [641, 455] on button "Loka" at bounding box center [641, 455] width 60 height 41
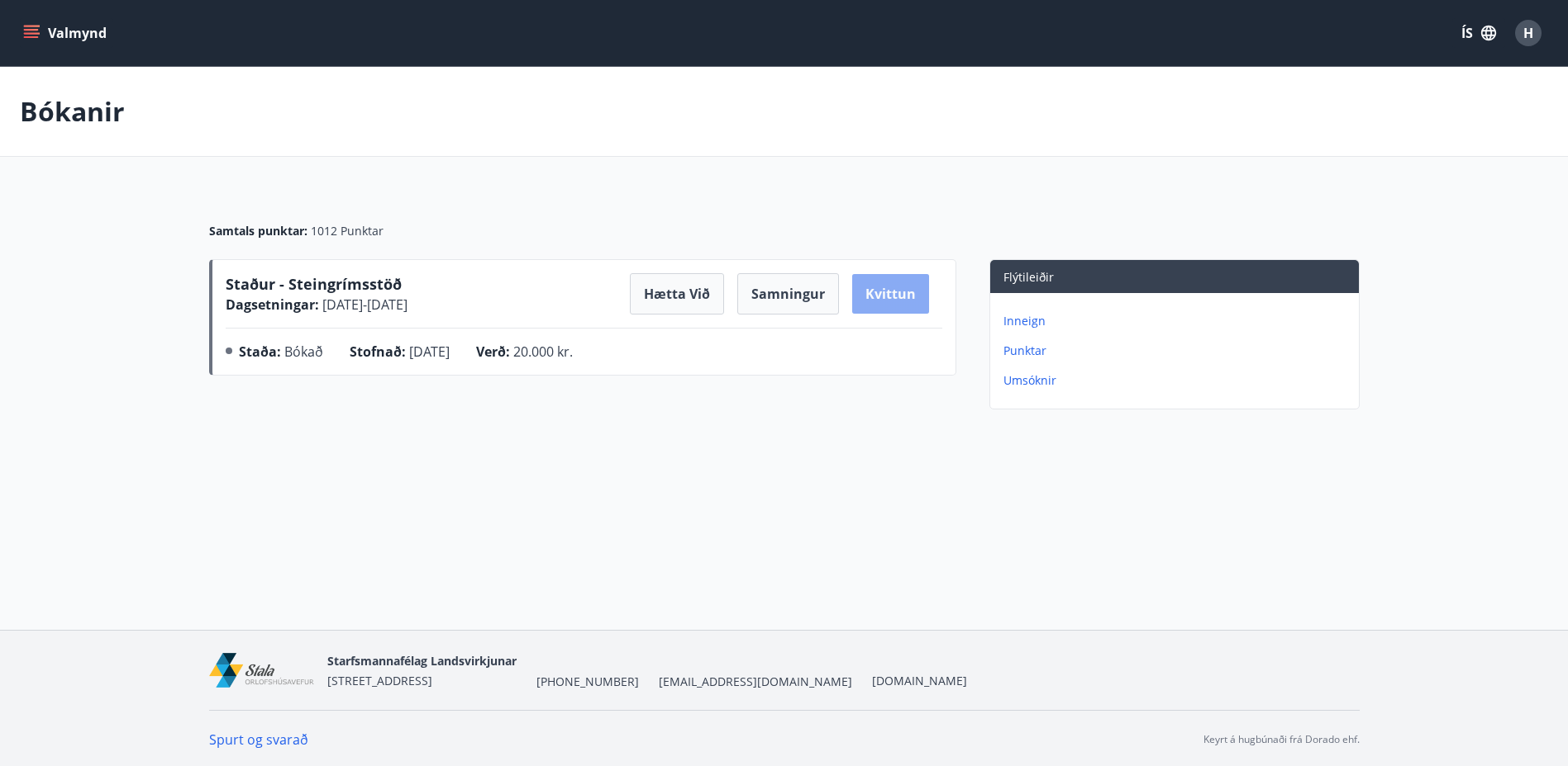
click at [908, 299] on button "Kvittun" at bounding box center [890, 294] width 77 height 40
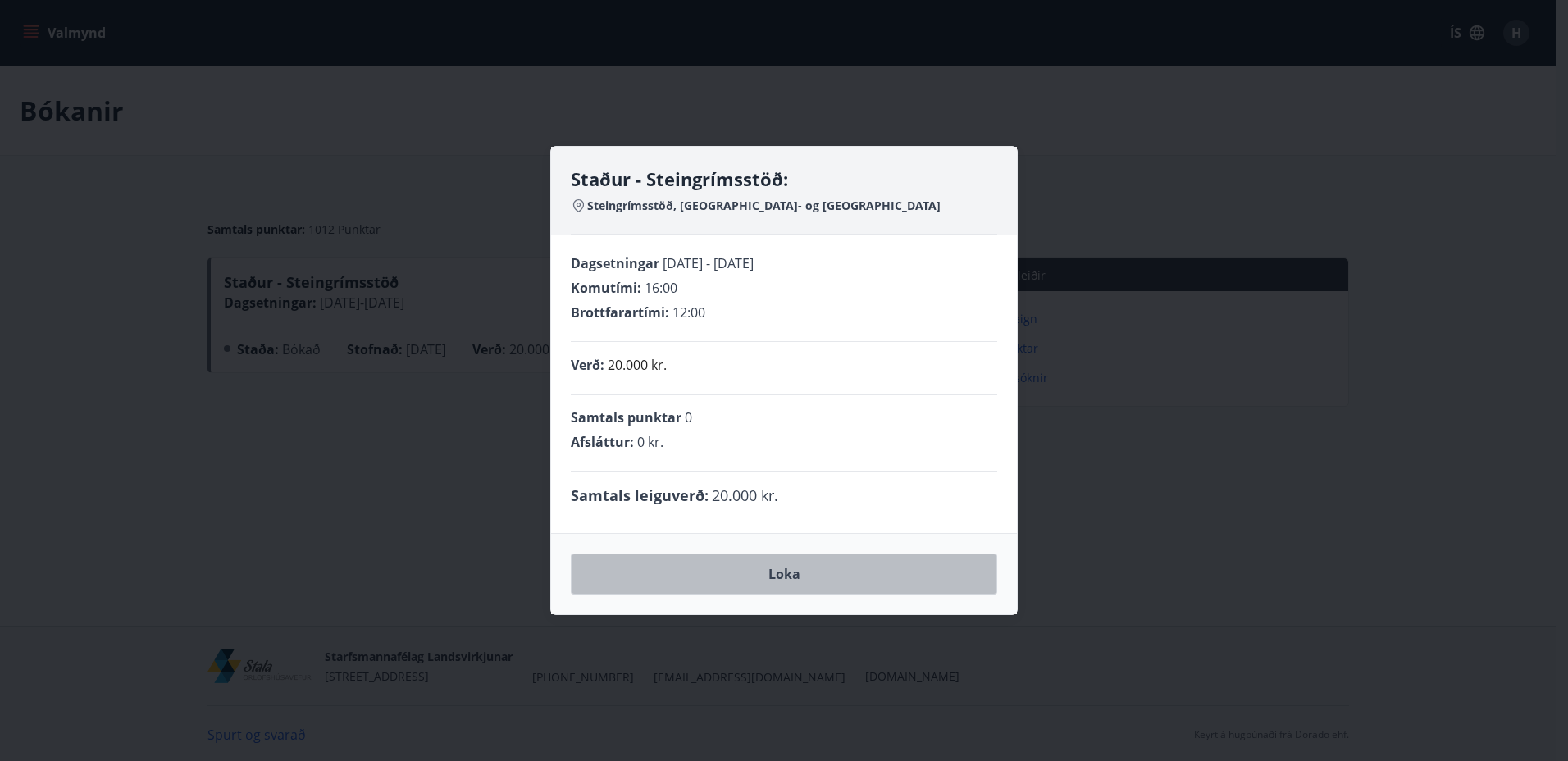
click at [718, 566] on button "Loka" at bounding box center [784, 574] width 426 height 41
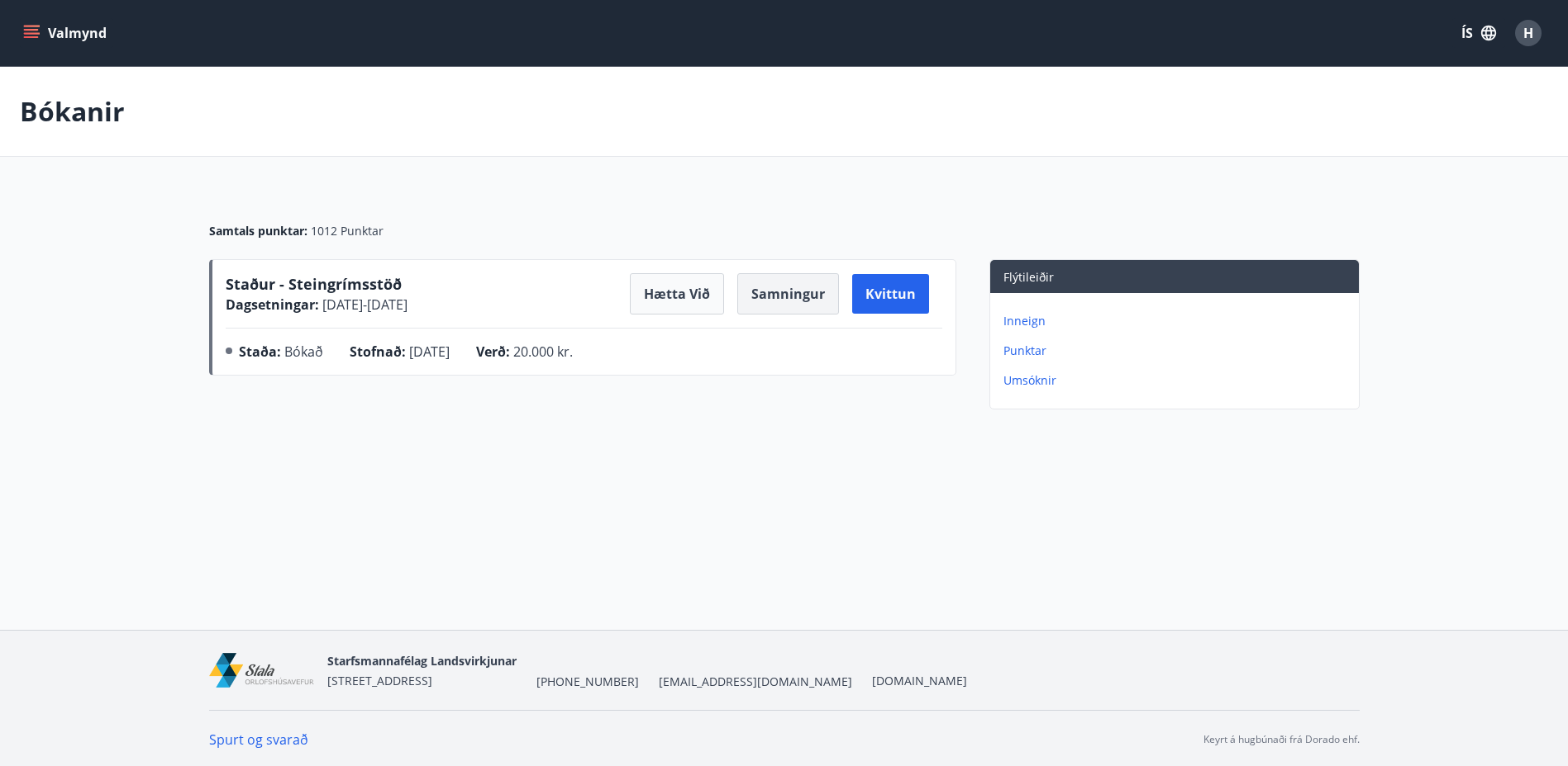
click at [819, 297] on button "Samningur" at bounding box center [788, 294] width 101 height 41
click at [914, 296] on button "Kvittun" at bounding box center [890, 294] width 77 height 40
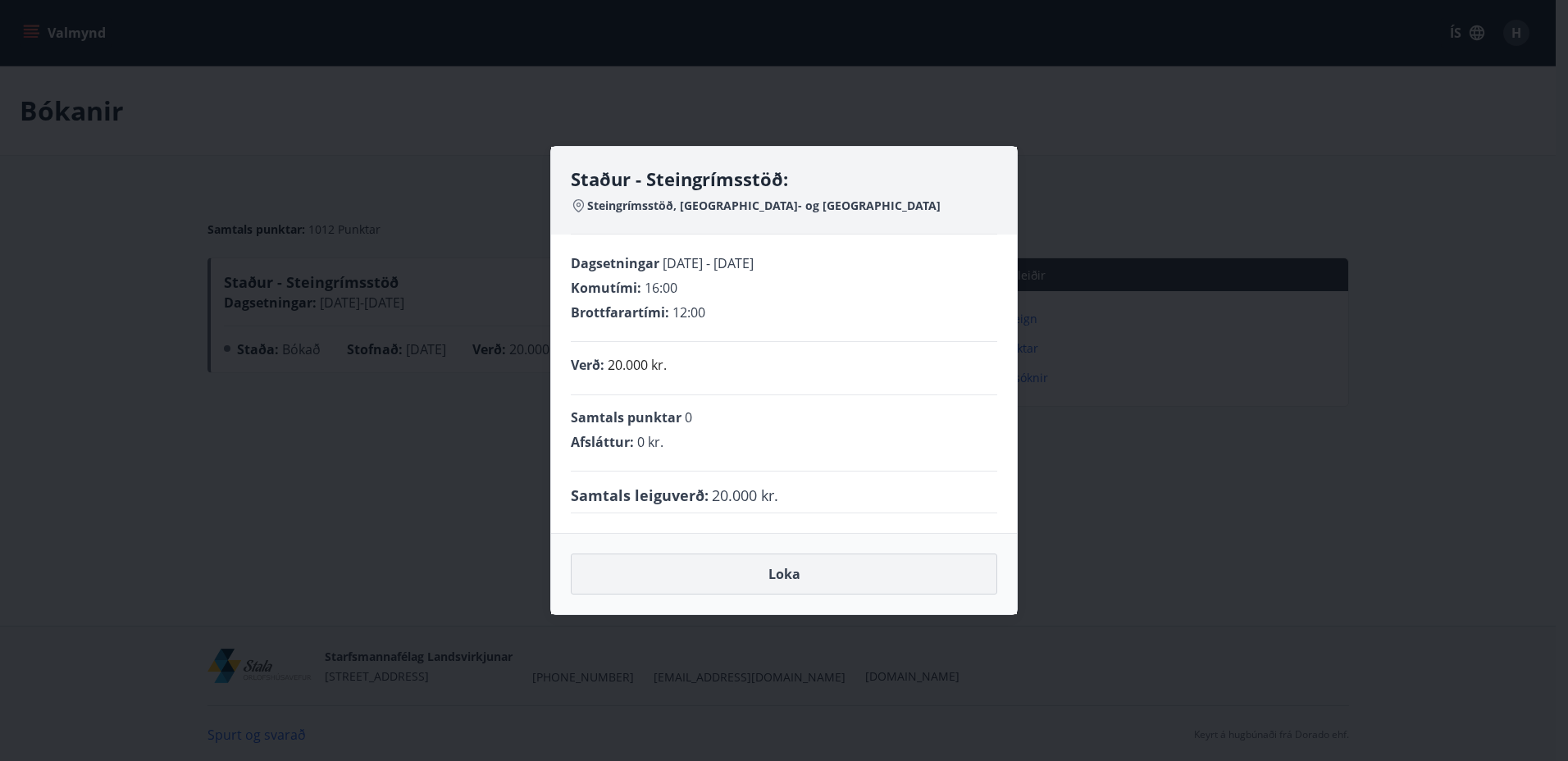
click at [797, 572] on button "Loka" at bounding box center [784, 574] width 426 height 41
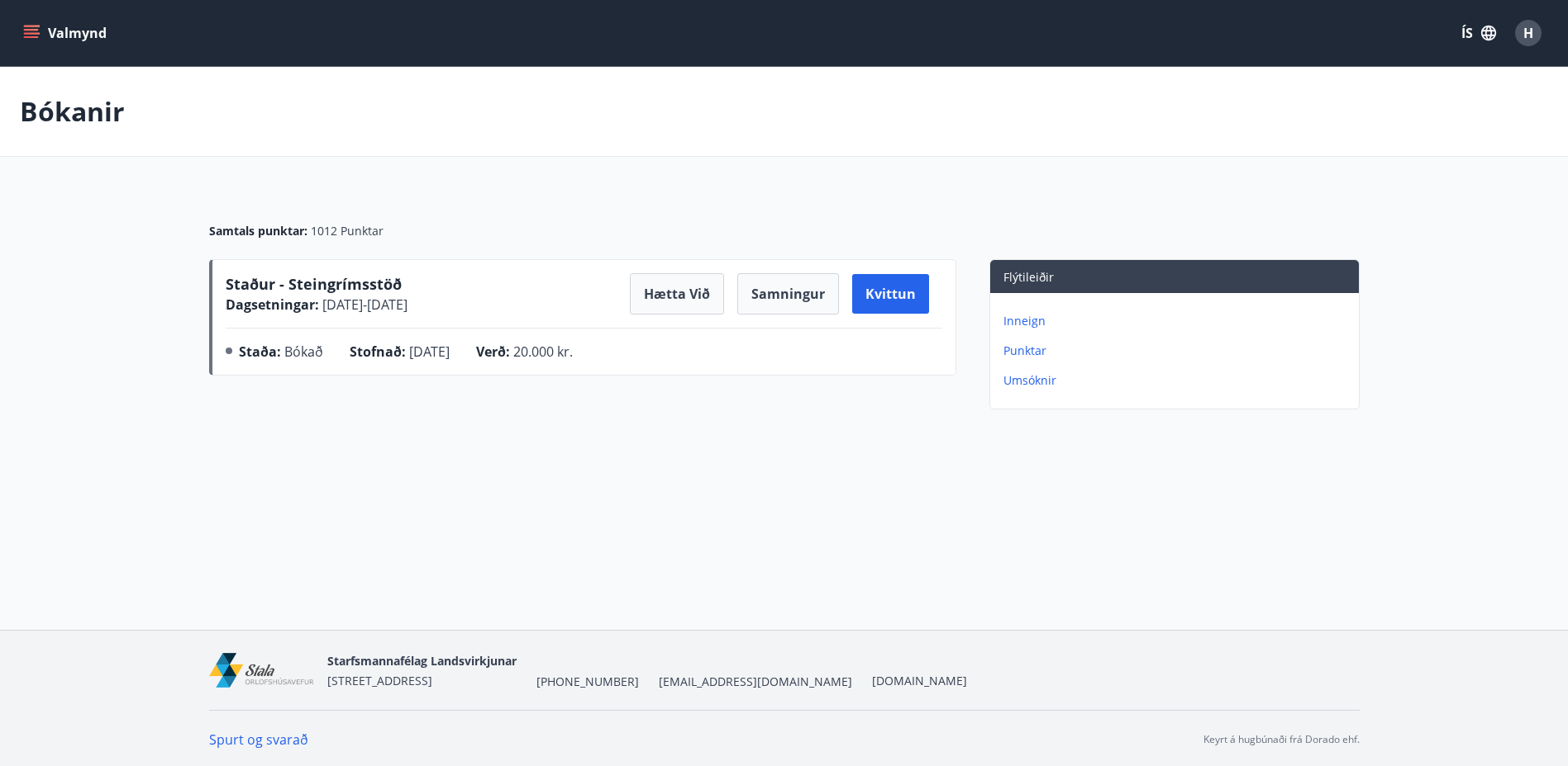
click at [261, 525] on div "Valmynd ÍS H Bókanir Samtals punktar : 1012 Punktar Staður - Steingrímsstöð Dag…" at bounding box center [784, 314] width 1568 height 630
click at [921, 289] on button "Kvittun" at bounding box center [890, 294] width 77 height 40
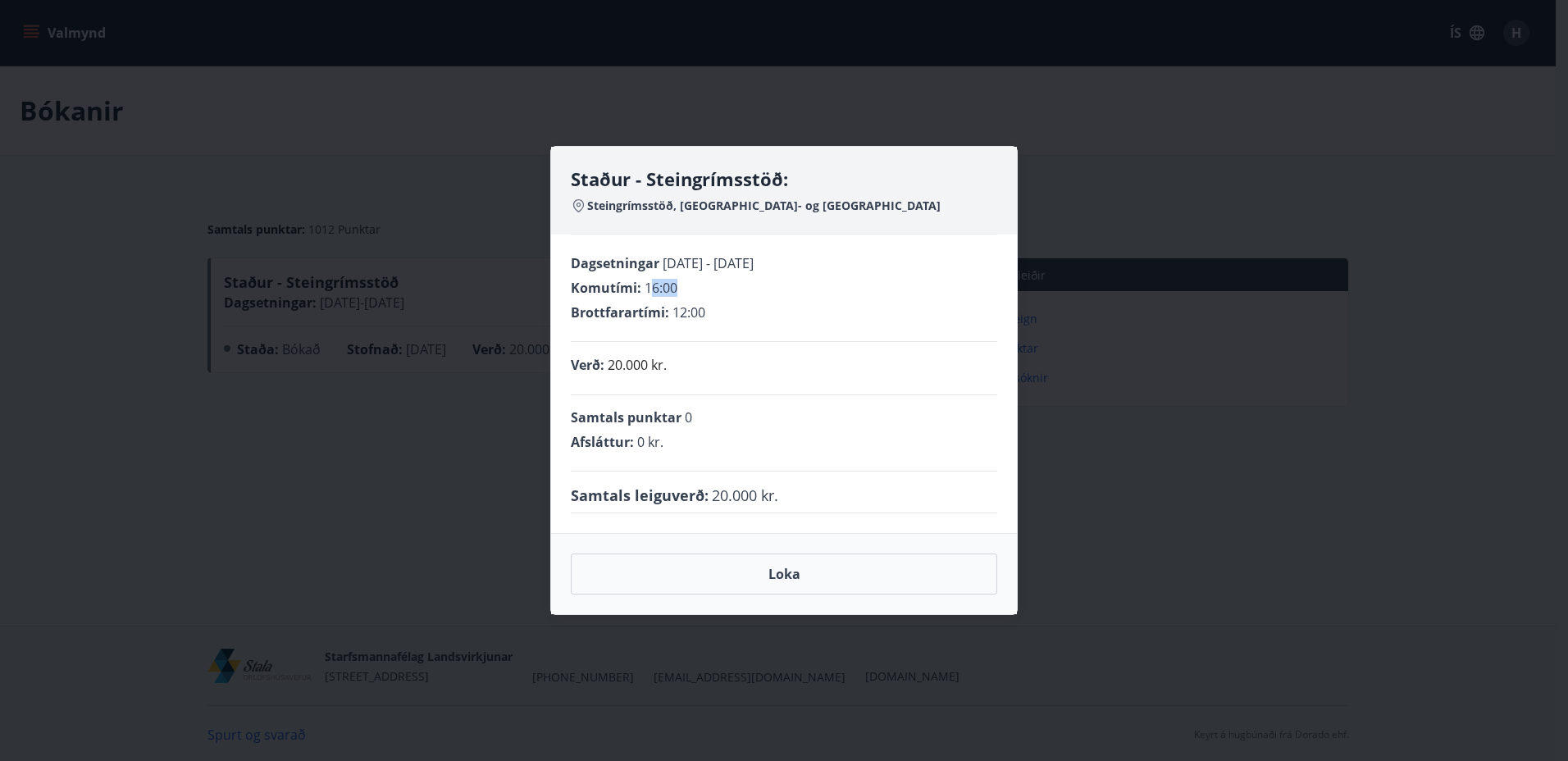
drag, startPoint x: 650, startPoint y: 285, endPoint x: 693, endPoint y: 288, distance: 43.1
click at [693, 288] on div "Komutími : 16:00" at bounding box center [784, 287] width 426 height 18
drag, startPoint x: 693, startPoint y: 288, endPoint x: 696, endPoint y: 330, distance: 42.1
click at [696, 330] on div "Dagsetningar 19.09.2025 - 21.09.2025 Komutími : 16:00 Brottfarartími : 12:00" at bounding box center [784, 298] width 426 height 88
drag, startPoint x: 677, startPoint y: 312, endPoint x: 740, endPoint y: 315, distance: 63.1
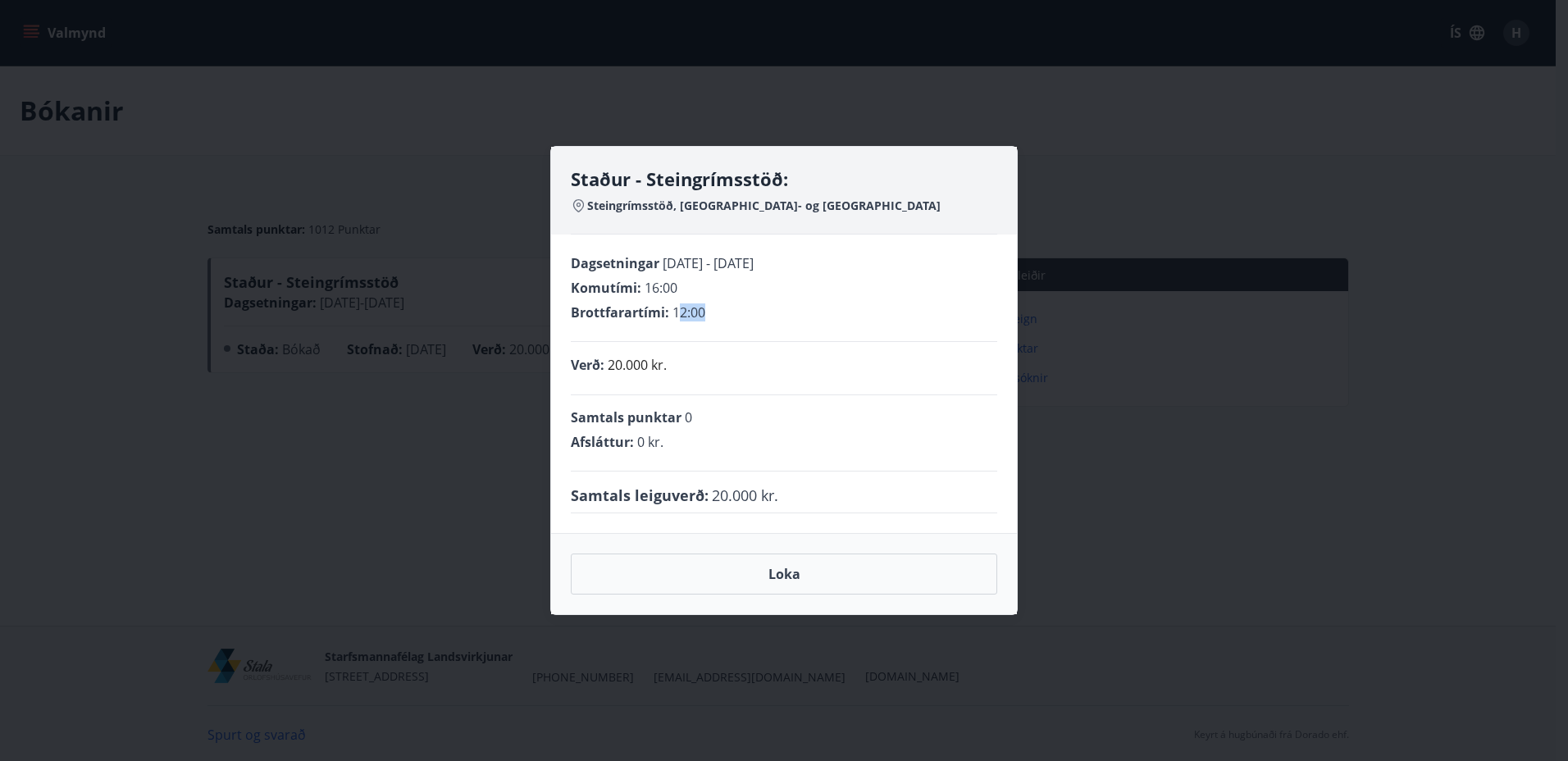
click at [740, 315] on div "Brottfarartími : 12:00" at bounding box center [784, 312] width 426 height 18
click at [156, 356] on div "Staður - Steingrímsstöð: Steingrímsstöð, Grimsnes- og Grafningshreppur Dagsetni…" at bounding box center [784, 380] width 1568 height 761
